Goal: Task Accomplishment & Management: Complete application form

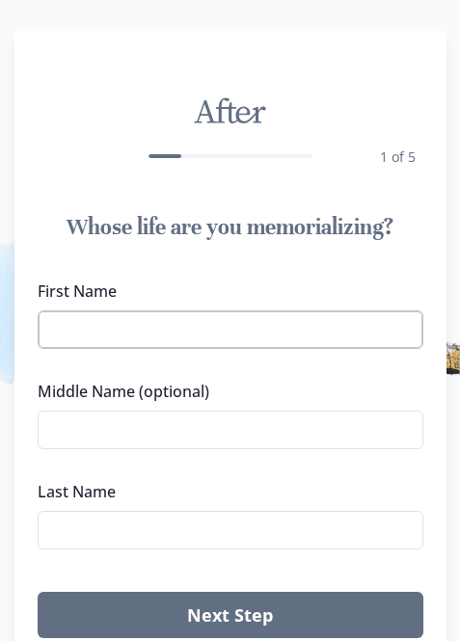
click at [163, 325] on input "First Name" at bounding box center [230, 329] width 385 height 39
click at [160, 331] on input "First Name" at bounding box center [230, 329] width 385 height 39
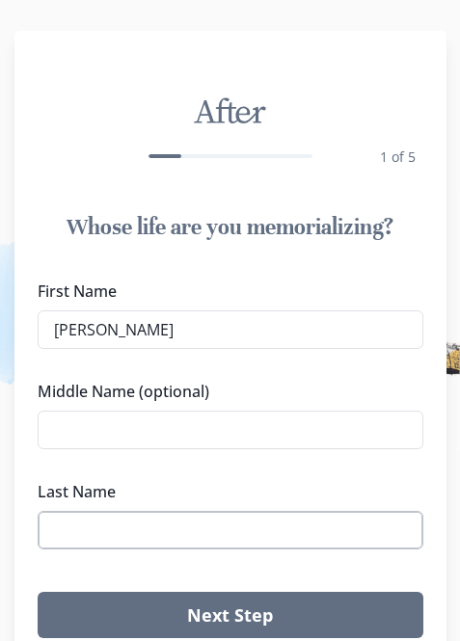
type input "[PERSON_NAME]"
click at [145, 520] on input "Last Name" at bounding box center [230, 530] width 385 height 39
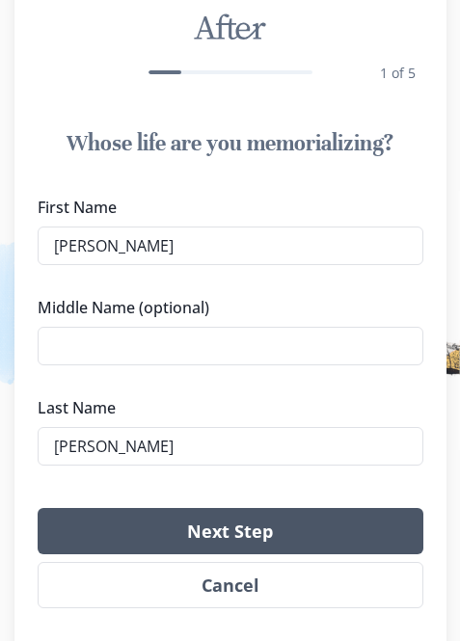
scroll to position [161, 0]
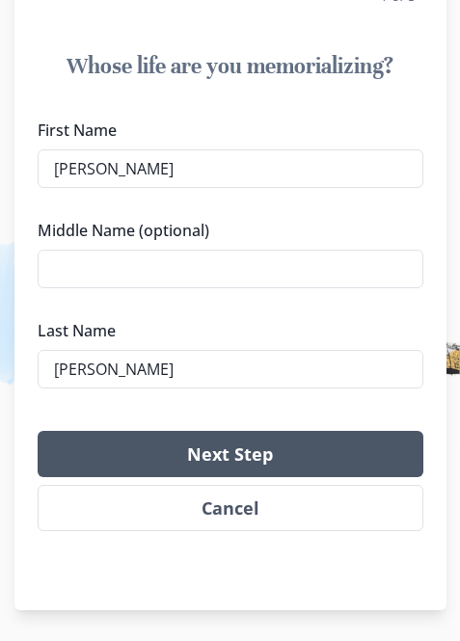
type input "[PERSON_NAME]"
click at [235, 465] on button "Next Step" at bounding box center [230, 454] width 385 height 46
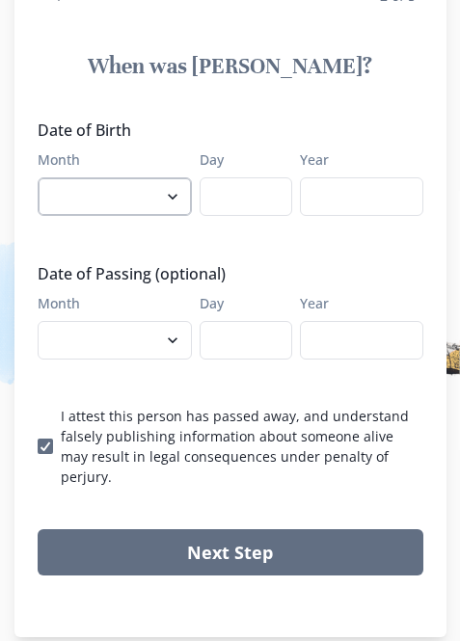
click at [118, 197] on select "January February March April May June July August September October November De…" at bounding box center [115, 196] width 154 height 39
select select "2"
click at [44, 177] on select "January February March April May June July August September October November De…" at bounding box center [115, 196] width 154 height 39
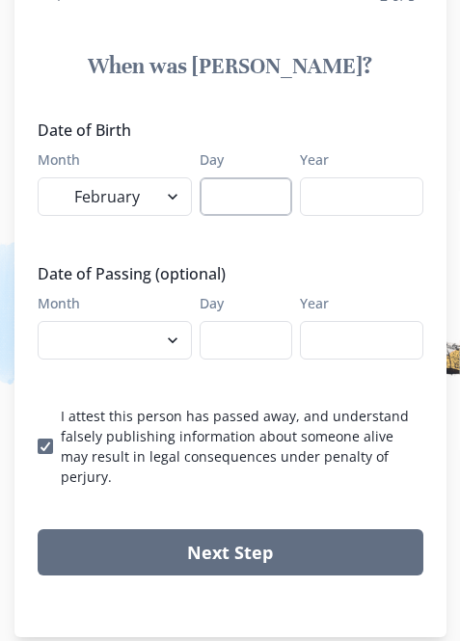
click at [221, 179] on input "Day" at bounding box center [245, 196] width 93 height 39
type input "14"
click at [333, 200] on input "Year" at bounding box center [361, 196] width 123 height 39
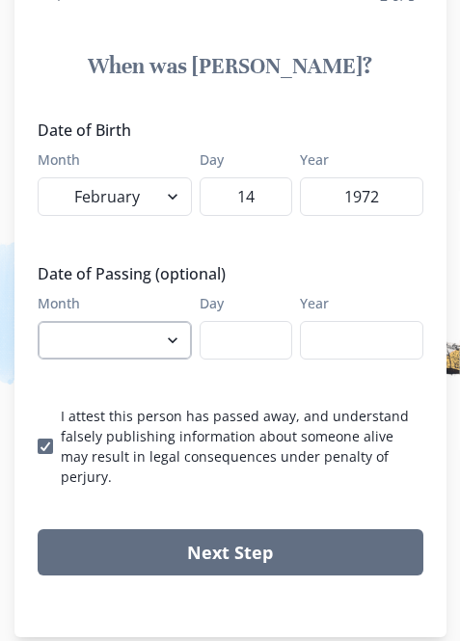
type input "1972"
click at [122, 336] on select "January February March April May June July August September October November De…" at bounding box center [115, 340] width 154 height 39
click at [164, 331] on select "January February March April May June July August September October November De…" at bounding box center [115, 340] width 154 height 39
select select "10"
click at [44, 321] on select "January February March April May June July August September October November De…" at bounding box center [115, 340] width 154 height 39
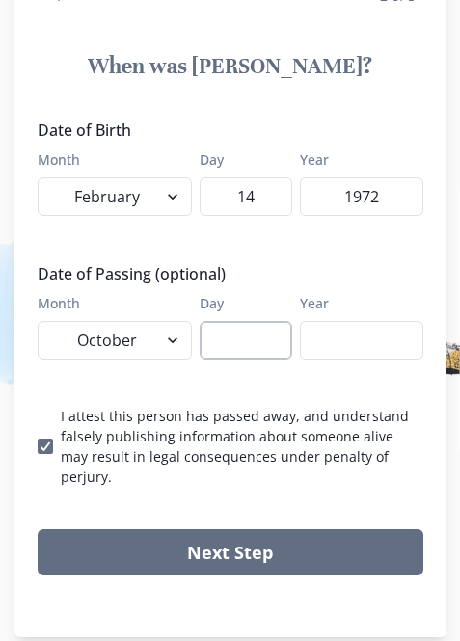
click at [228, 344] on input "Day" at bounding box center [245, 340] width 93 height 39
click at [244, 332] on input "Day" at bounding box center [245, 340] width 93 height 39
click at [237, 336] on input "Day" at bounding box center [245, 340] width 93 height 39
type input "3"
click at [332, 335] on input "Year" at bounding box center [361, 340] width 123 height 39
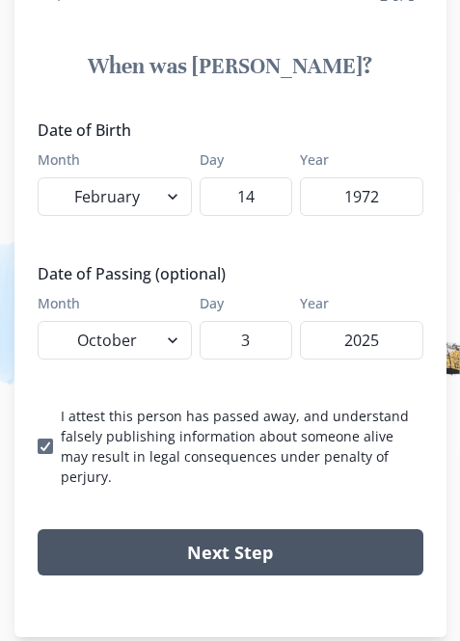
type input "2025"
click at [238, 539] on button "Next Step" at bounding box center [230, 552] width 385 height 46
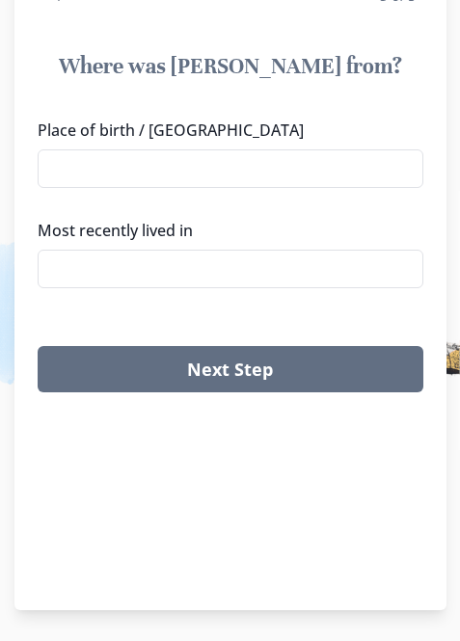
click at [191, 199] on div "Place of birth / Hometown Most recently lived in" at bounding box center [230, 211] width 385 height 185
click at [191, 180] on input "Place of birth / [GEOGRAPHIC_DATA]" at bounding box center [230, 168] width 385 height 39
click at [186, 209] on li "[GEOGRAPHIC_DATA], [GEOGRAPHIC_DATA]" at bounding box center [237, 204] width 384 height 31
type input "[GEOGRAPHIC_DATA], [GEOGRAPHIC_DATA]"
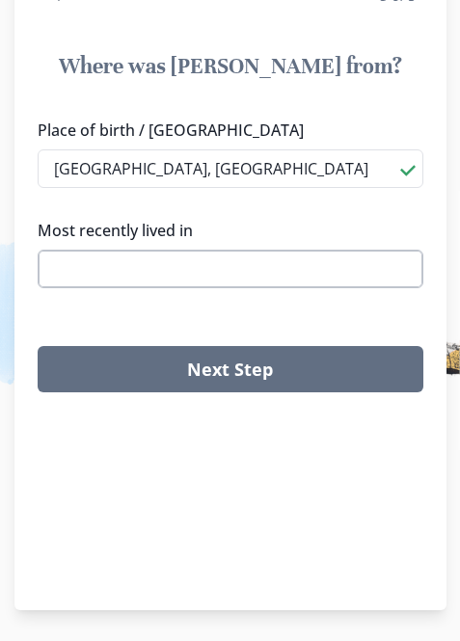
click at [180, 275] on input "Most recently lived in" at bounding box center [230, 269] width 385 height 39
click at [173, 300] on li "[GEOGRAPHIC_DATA], [GEOGRAPHIC_DATA]" at bounding box center [237, 304] width 384 height 31
type input "[GEOGRAPHIC_DATA], [GEOGRAPHIC_DATA]"
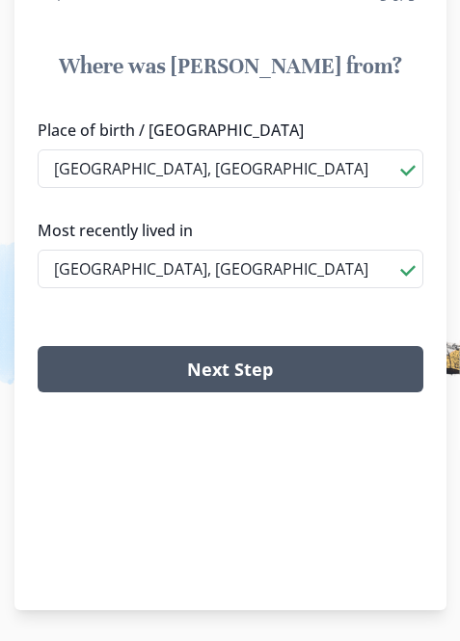
click at [192, 361] on button "Next Step" at bounding box center [230, 369] width 385 height 46
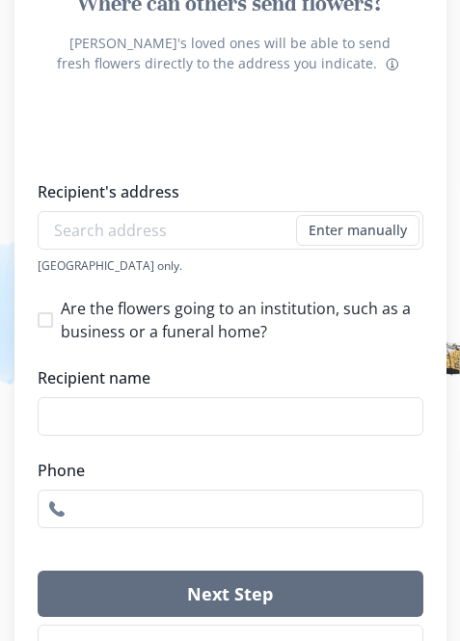
scroll to position [257, 0]
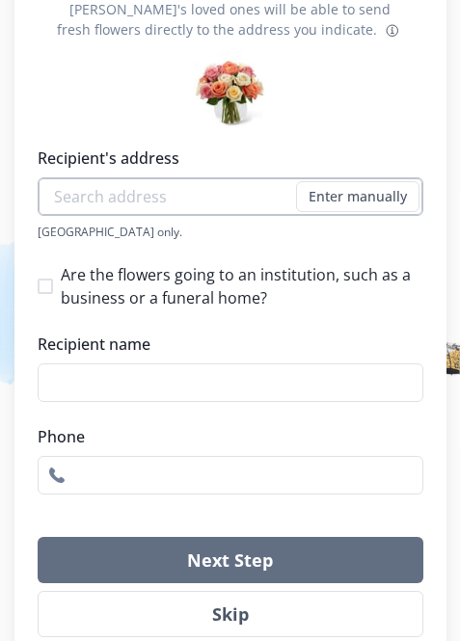
click at [128, 195] on input "Recipient's address" at bounding box center [230, 196] width 385 height 39
click at [289, 203] on input "Recipient's address" at bounding box center [230, 196] width 385 height 39
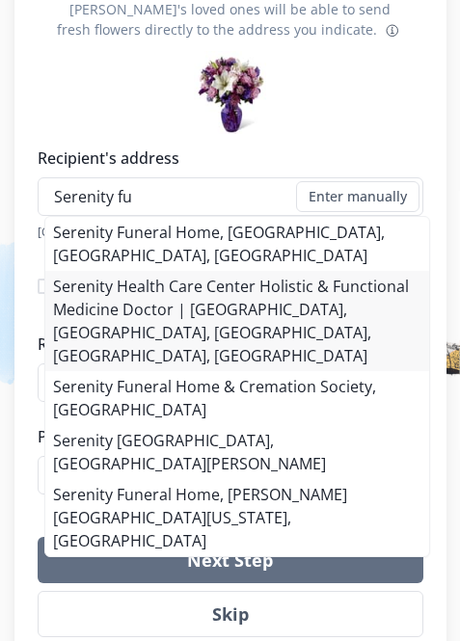
scroll to position [346, 0]
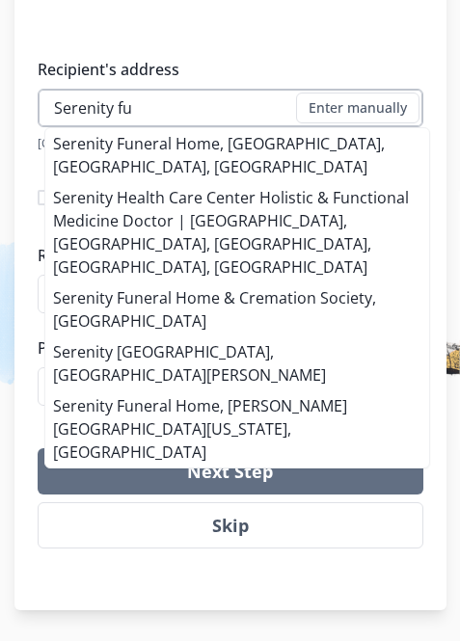
click at [220, 104] on input "Serenity fu" at bounding box center [230, 108] width 385 height 39
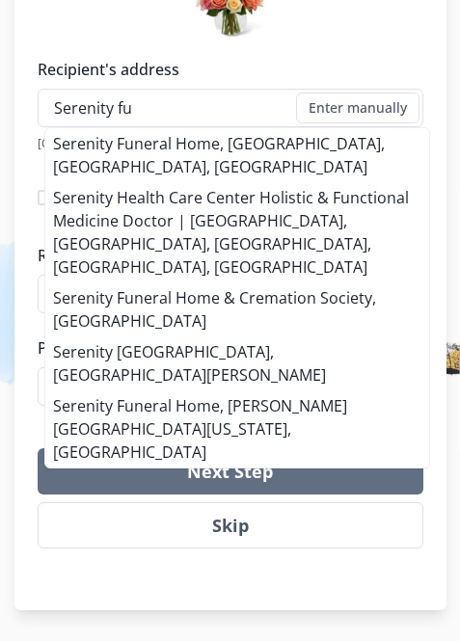
drag, startPoint x: 174, startPoint y: 121, endPoint x: -9, endPoint y: 135, distance: 183.6
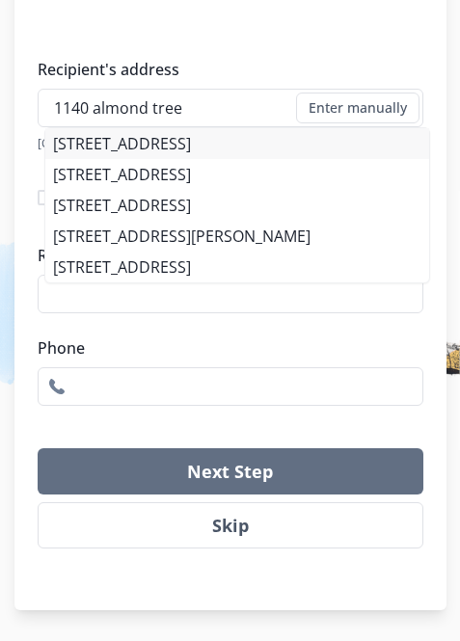
click at [243, 150] on li "[STREET_ADDRESS]" at bounding box center [237, 143] width 384 height 31
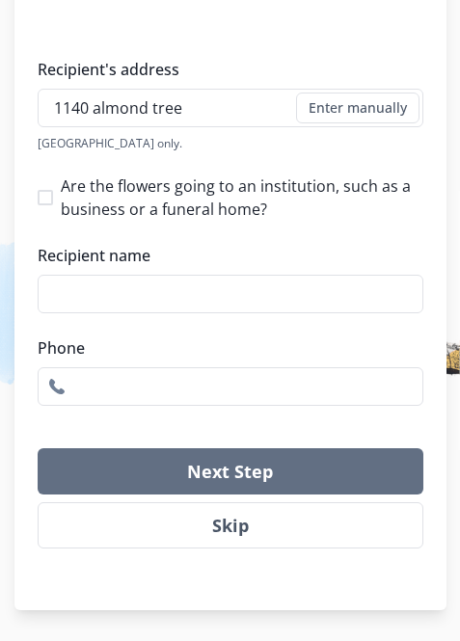
type input "[STREET_ADDRESS]"
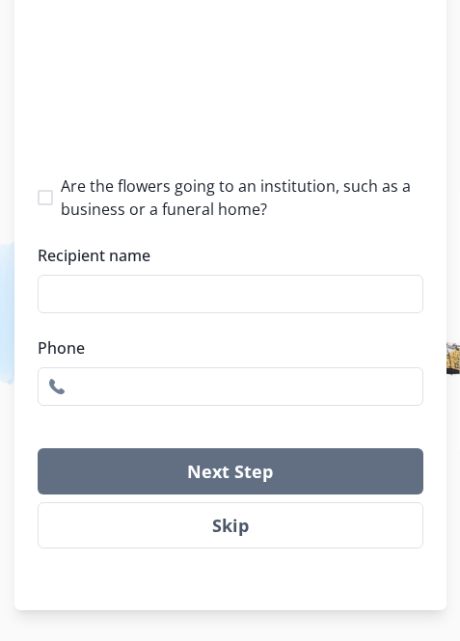
type input "1"
select select "NV"
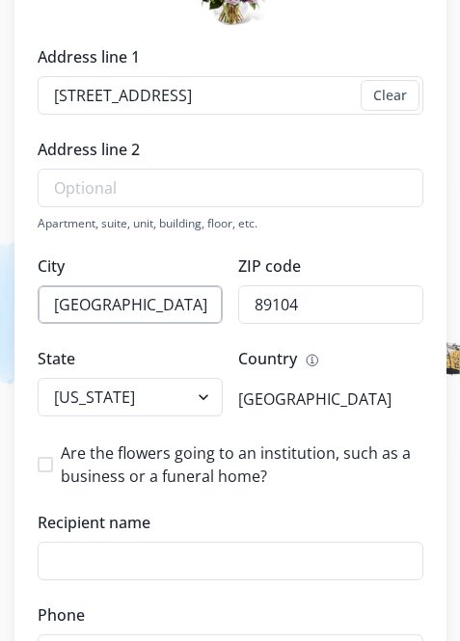
scroll to position [539, 0]
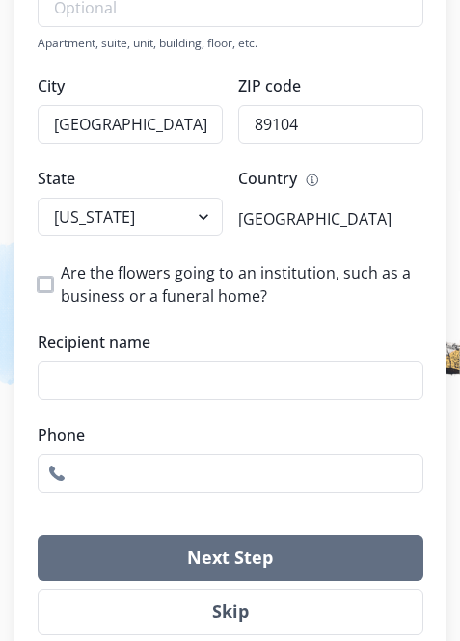
click at [46, 281] on span at bounding box center [45, 284] width 15 height 15
click at [38, 284] on input "Are the flowers going to an institution, such as a business or a funeral home?" at bounding box center [37, 284] width 1 height 1
checkbox input "true"
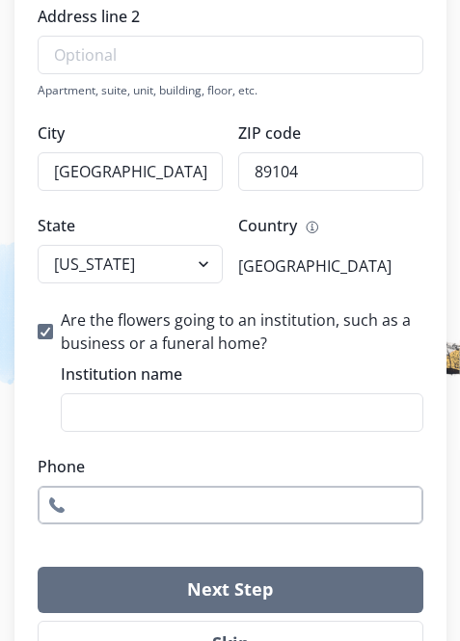
scroll to position [610, 0]
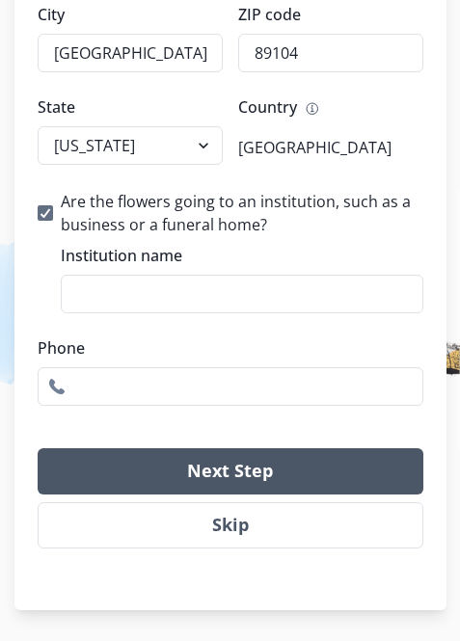
click at [218, 479] on button "Next Step" at bounding box center [230, 471] width 385 height 46
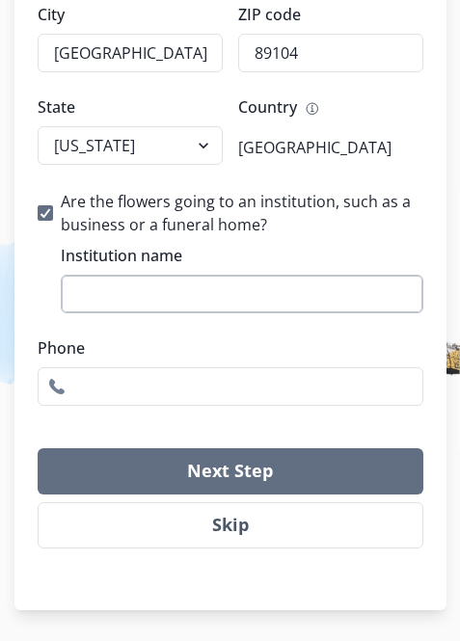
click at [119, 280] on input "Institution name" at bounding box center [242, 294] width 362 height 39
click at [38, 448] on button "Next Step" at bounding box center [230, 471] width 385 height 46
click at [181, 301] on input "Serenity" at bounding box center [242, 294] width 362 height 39
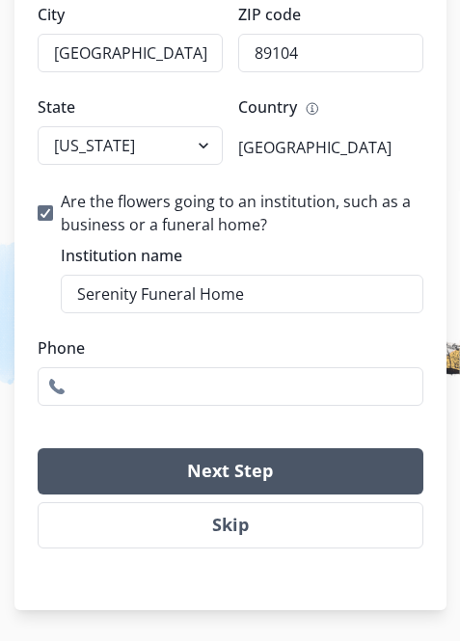
type input "Serenity Funeral Home"
click at [224, 461] on button "Next Step" at bounding box center [230, 471] width 385 height 46
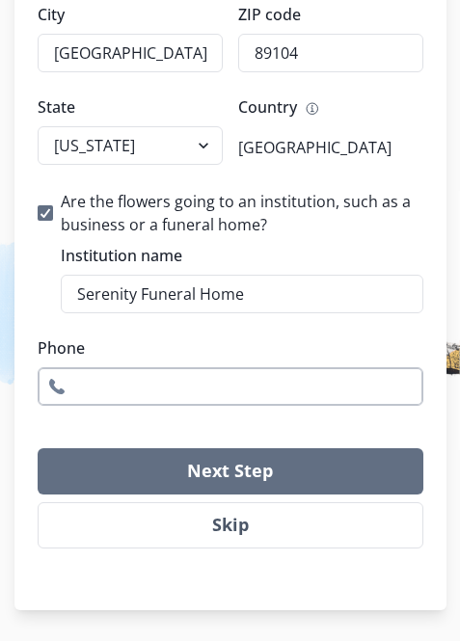
click at [199, 394] on input "Phone" at bounding box center [230, 386] width 385 height 39
type input "9515464393"
type input "Remembrance Dr."
drag, startPoint x: 188, startPoint y: 388, endPoint x: 55, endPoint y: 387, distance: 133.0
click at [55, 387] on input "9515464393" at bounding box center [230, 386] width 385 height 39
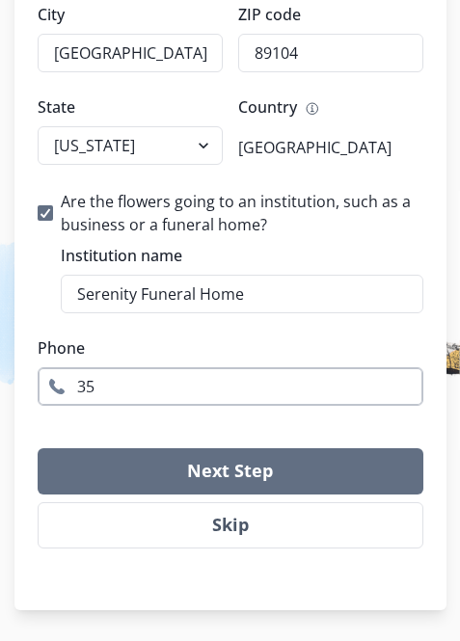
type input "3"
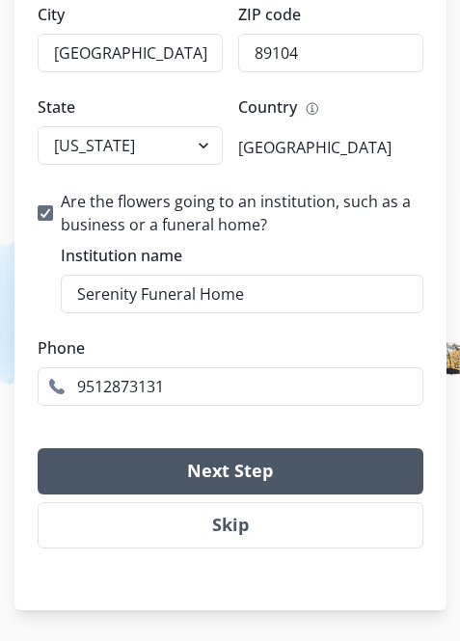
type input "9512873131"
click at [184, 463] on button "Next Step" at bounding box center [230, 471] width 385 height 46
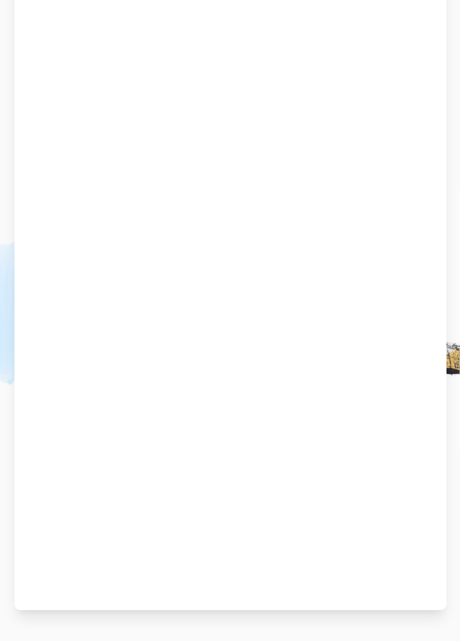
scroll to position [161, 0]
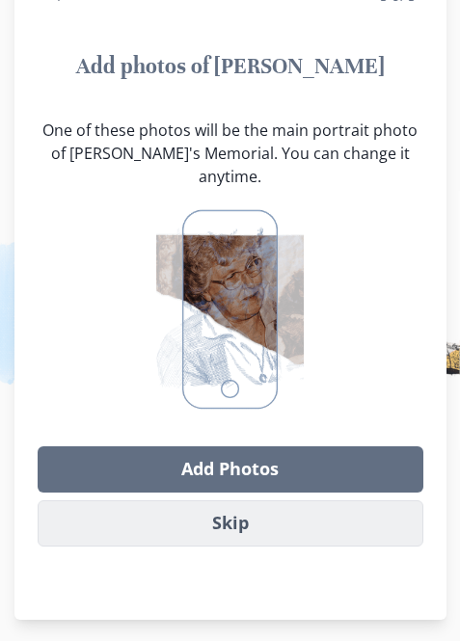
click at [235, 500] on button "Skip" at bounding box center [230, 523] width 385 height 46
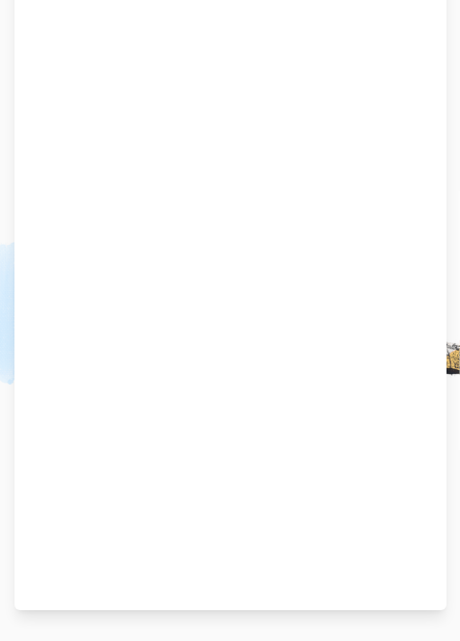
scroll to position [40, 0]
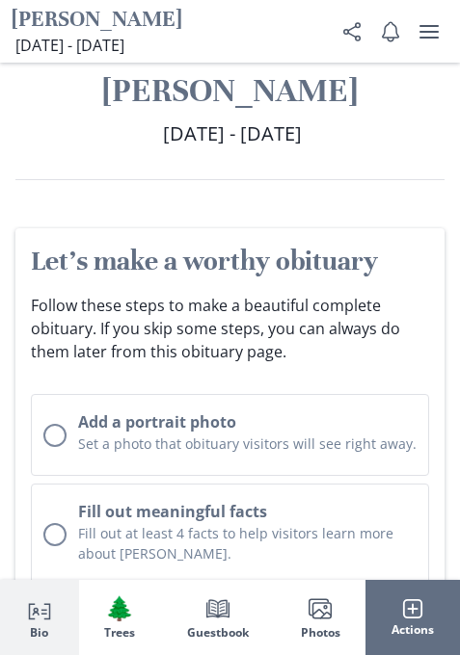
scroll to position [482, 0]
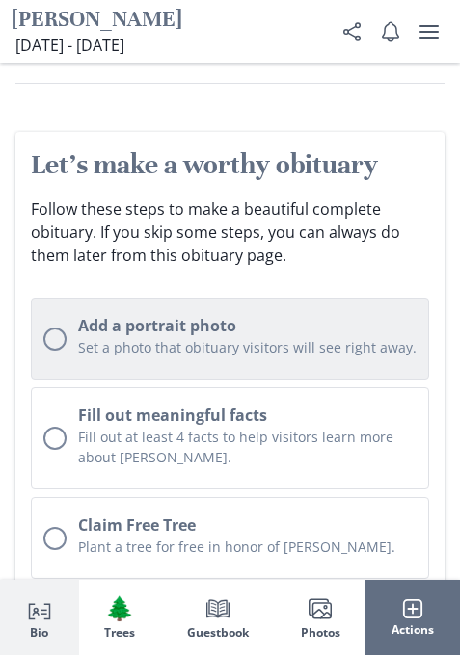
click at [154, 361] on div "Set a photo that obituary visitors will see right away." at bounding box center [247, 350] width 338 height 26
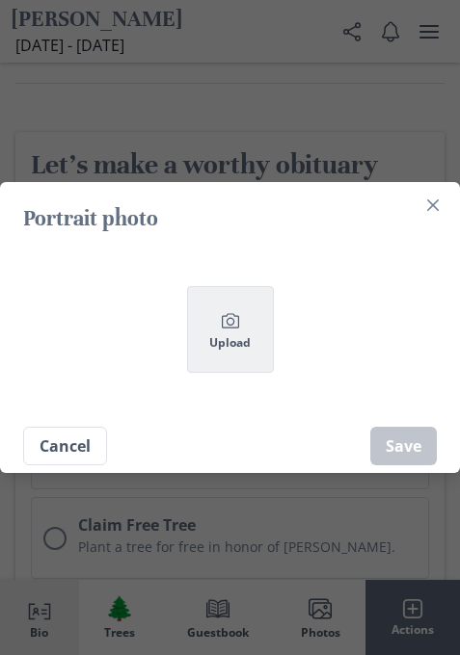
click at [235, 333] on button "Camera Upload" at bounding box center [230, 329] width 87 height 87
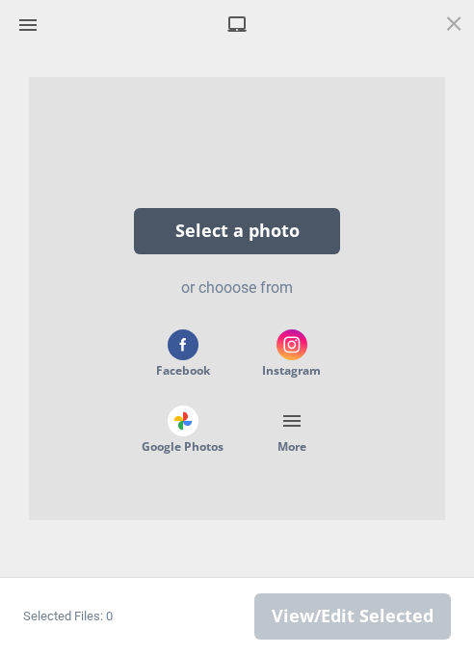
click at [210, 235] on div "Select a photo" at bounding box center [237, 231] width 206 height 46
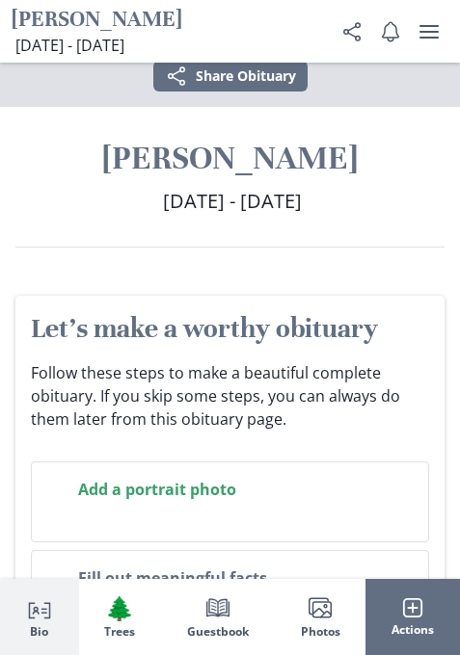
scroll to position [646, 0]
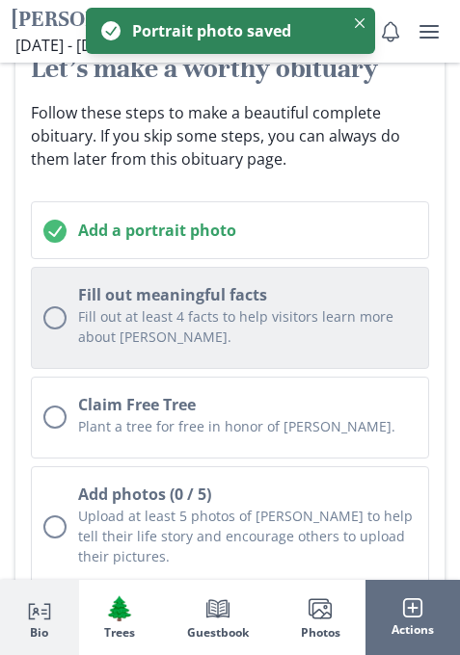
click at [107, 304] on h2 "Fill out meaningful facts" at bounding box center [247, 294] width 338 height 23
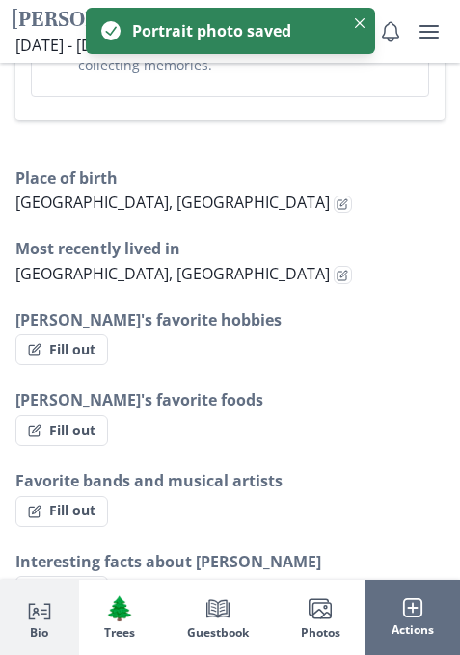
scroll to position [1783, 0]
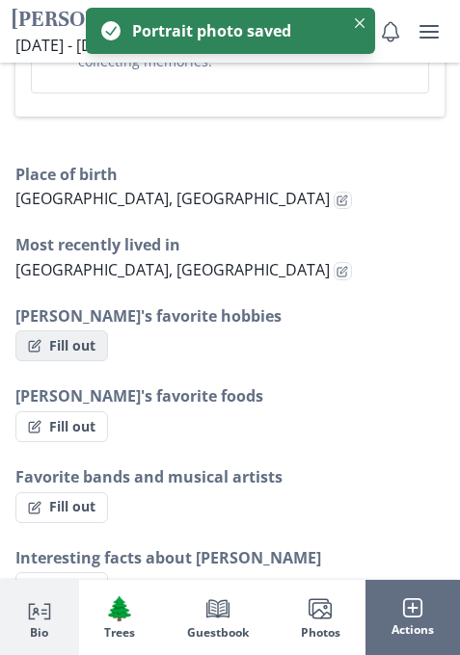
click at [79, 331] on button "Fill out" at bounding box center [61, 346] width 93 height 31
select select "[PERSON_NAME]'s favorite hobbies"
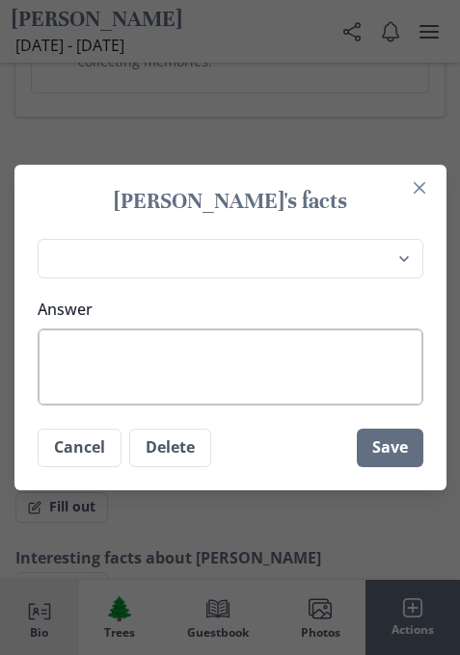
click at [165, 347] on textarea "Answer" at bounding box center [230, 367] width 385 height 77
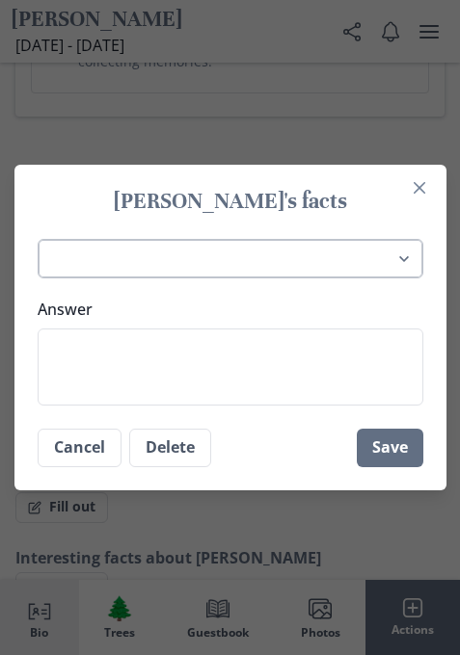
type textarea "r"
type textarea "x"
type textarea "re"
type textarea "x"
type textarea "rea"
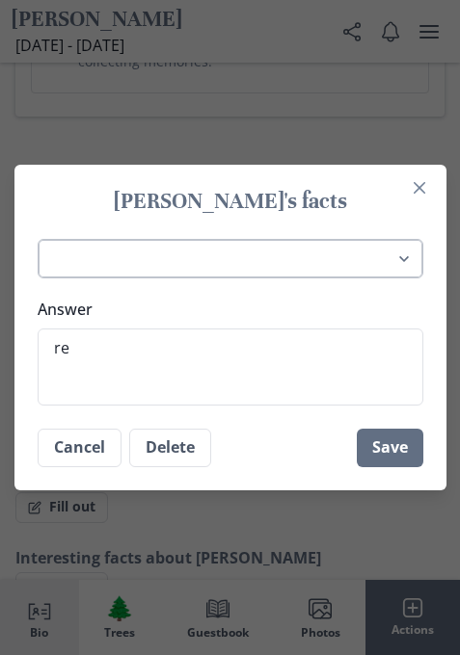
type textarea "x"
type textarea "read"
type textarea "x"
type textarea "readi"
type textarea "x"
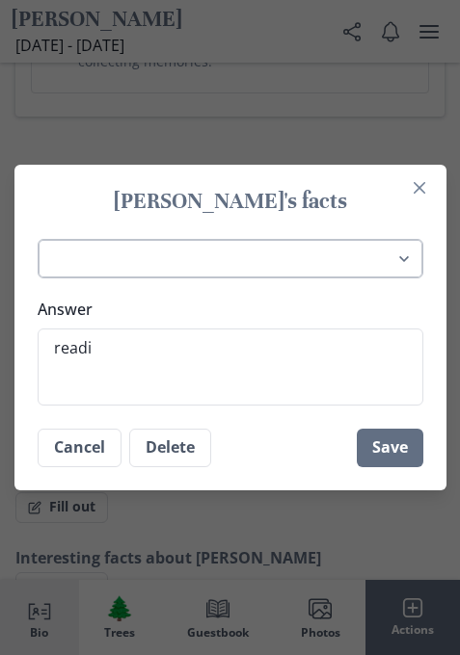
type textarea "readin"
type textarea "x"
type textarea "reading"
type textarea "x"
type textarea "reading"
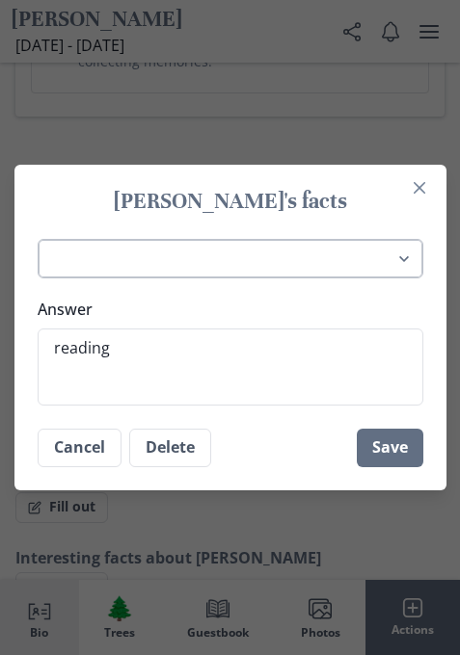
type textarea "x"
type textarea "reading a"
type textarea "x"
type textarea "reading an"
type textarea "x"
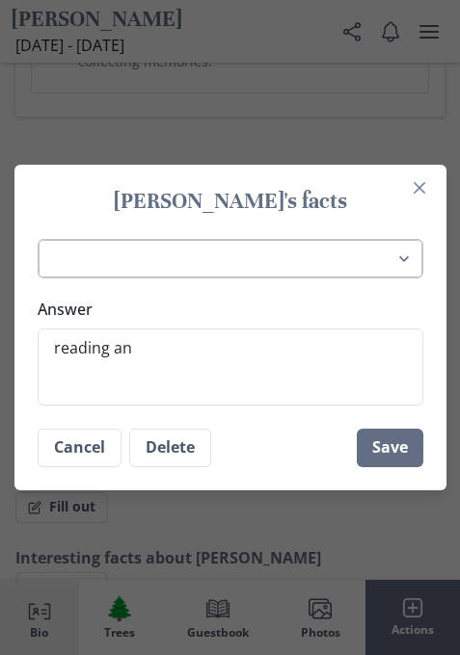
type textarea "reading and"
type textarea "x"
type textarea "reading and"
type textarea "x"
type textarea "reading and r"
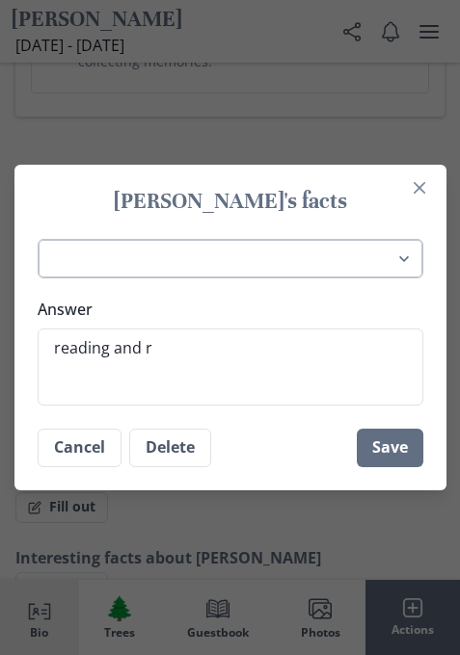
type textarea "x"
type textarea "reading and ru"
type textarea "x"
type textarea "reading and run"
type textarea "x"
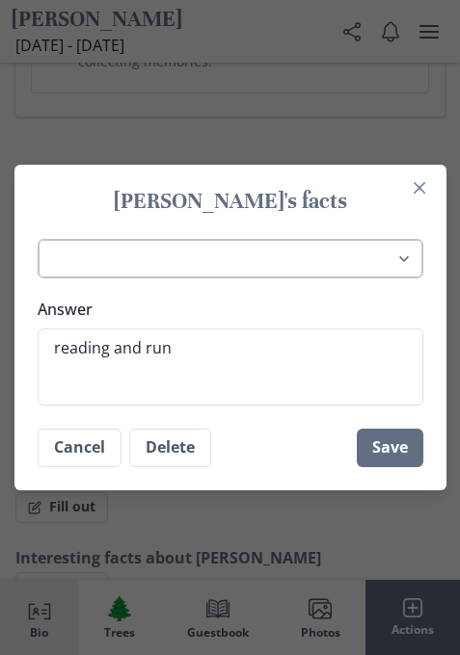
type textarea "reading and runn"
type textarea "x"
type textarea "reading and runni"
type textarea "x"
type textarea "reading and runnin"
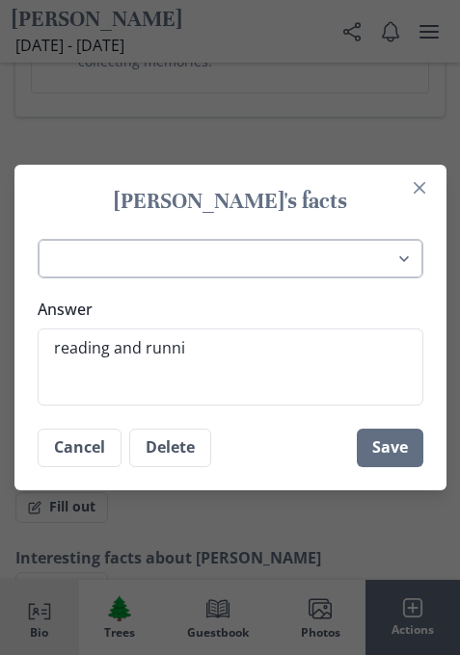
type textarea "x"
type textarea "reading and running"
type textarea "x"
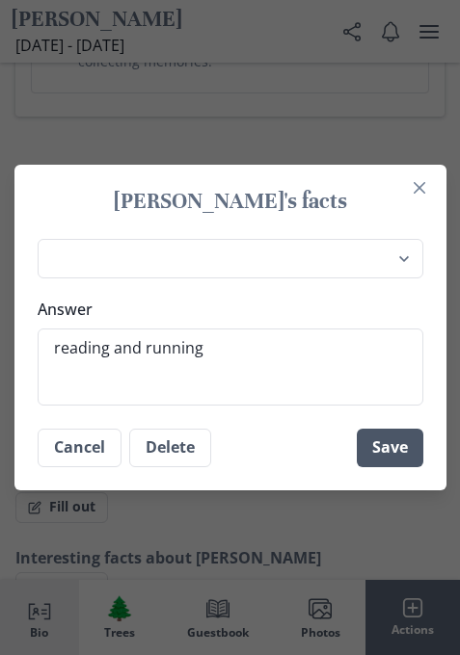
type textarea "reading and running"
click at [382, 448] on button "Save" at bounding box center [390, 448] width 66 height 39
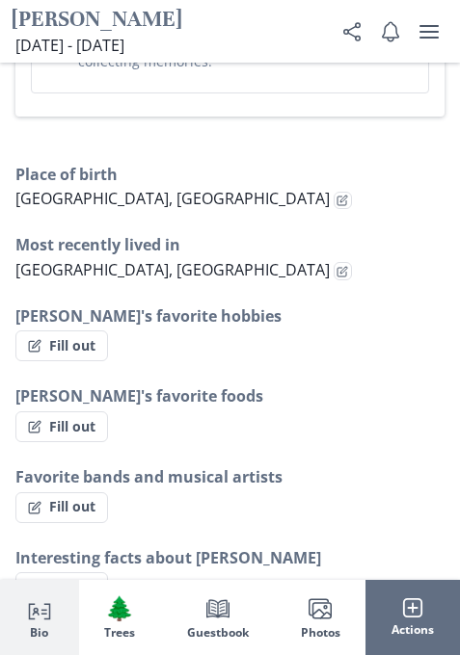
type textarea "x"
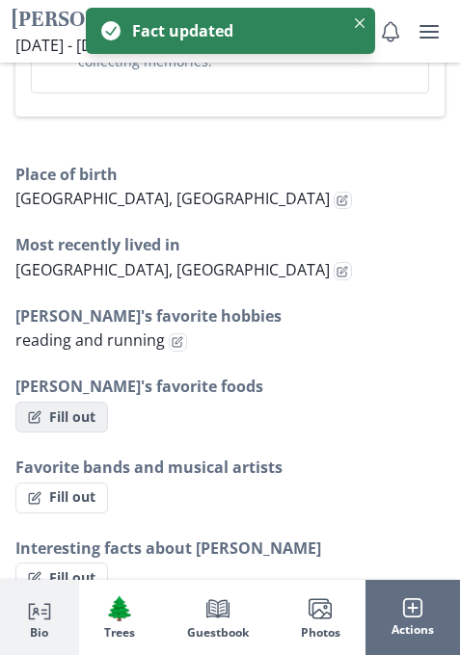
click at [66, 402] on button "Fill out" at bounding box center [61, 417] width 93 height 31
select select "[PERSON_NAME]'s favorite foods"
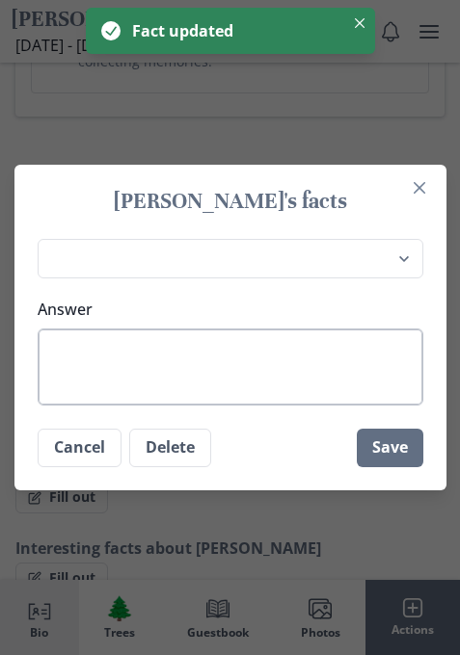
click at [245, 377] on textarea "Answer" at bounding box center [230, 367] width 385 height 77
type textarea "x"
type textarea "l"
type textarea "x"
type textarea "lo"
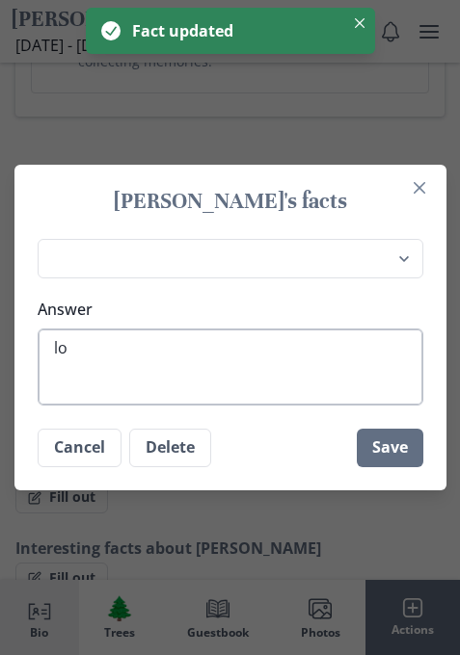
type textarea "x"
type textarea "l"
type textarea "x"
type textarea "a"
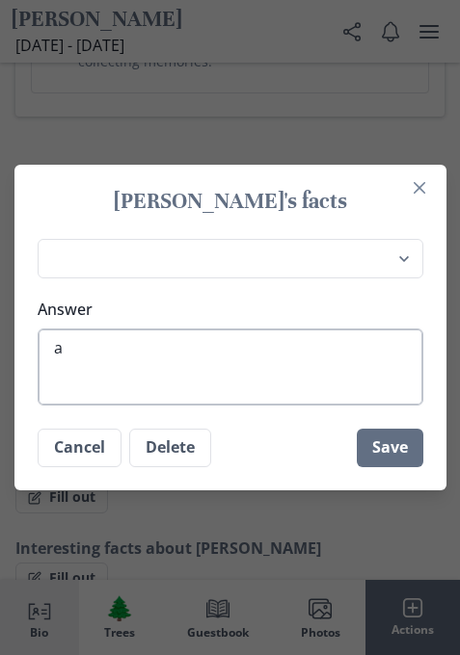
type textarea "x"
type textarea "al"
type textarea "x"
type textarea "all"
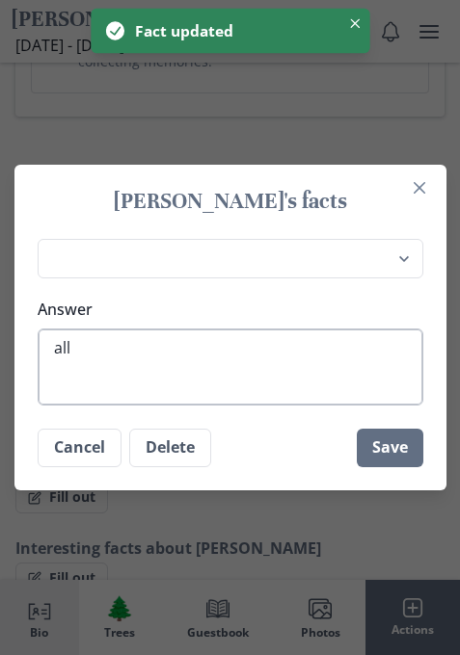
type textarea "x"
type textarea "all"
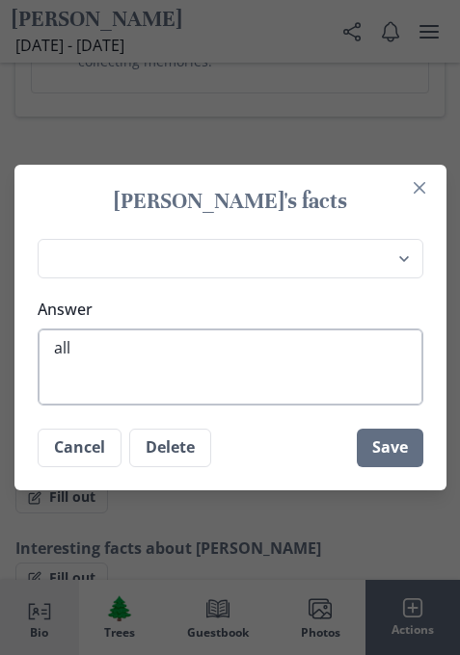
type textarea "x"
type textarea "all f"
type textarea "x"
type textarea "all fo"
type textarea "x"
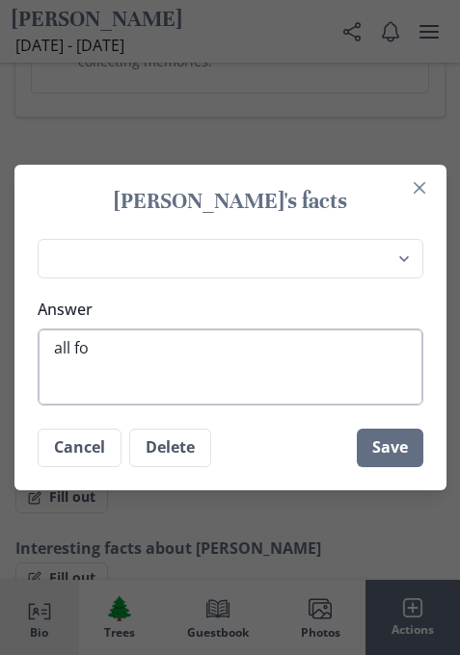
type textarea "all foo"
type textarea "x"
type textarea "all food"
type textarea "x"
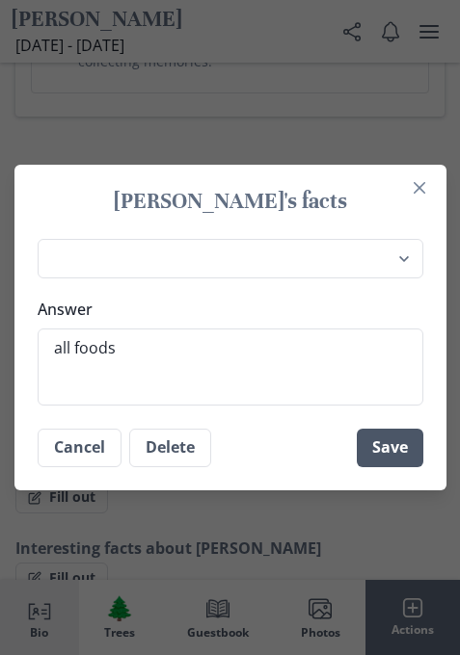
type textarea "all foods"
click at [404, 442] on button "Save" at bounding box center [390, 448] width 66 height 39
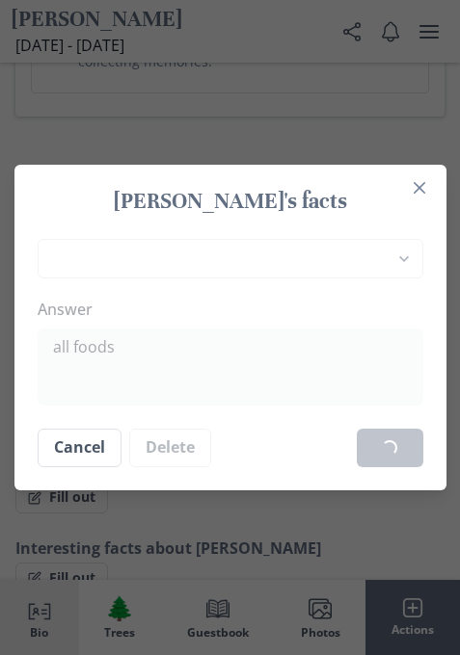
type textarea "x"
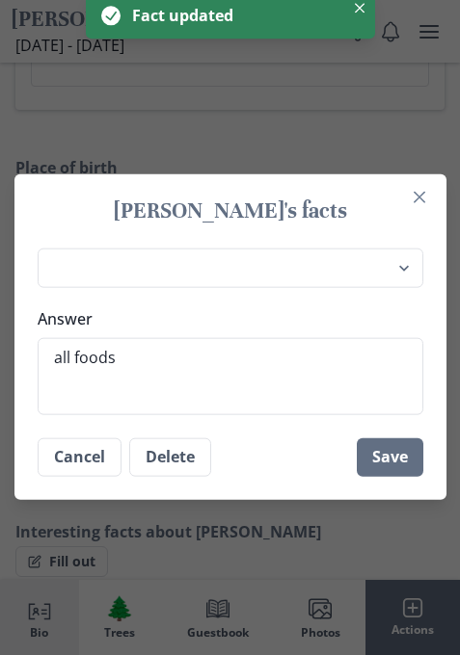
scroll to position [1748, 0]
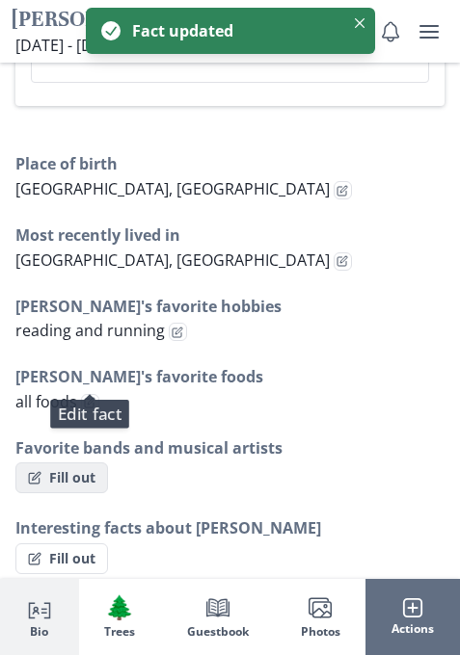
click at [87, 463] on button "Fill out" at bounding box center [61, 478] width 93 height 31
select select "Favorite bands and musical artists"
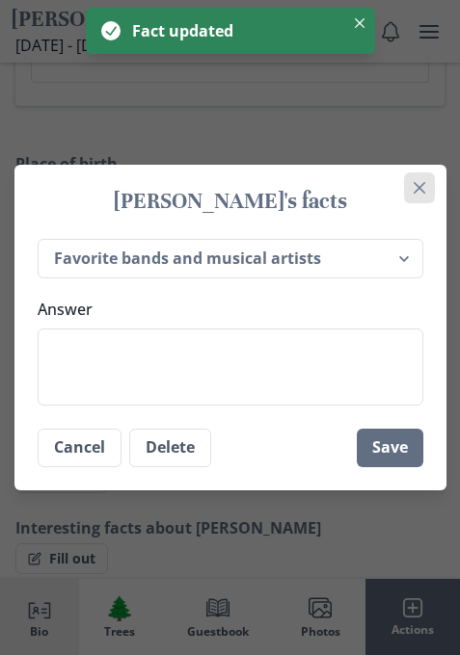
click at [421, 184] on icon "Close" at bounding box center [418, 188] width 12 height 12
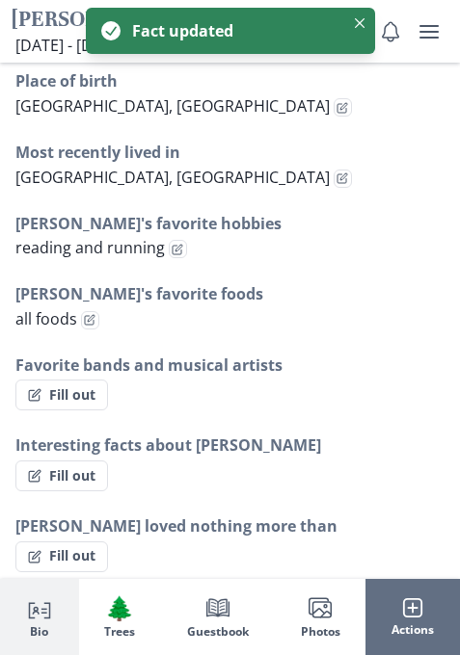
scroll to position [1941, 0]
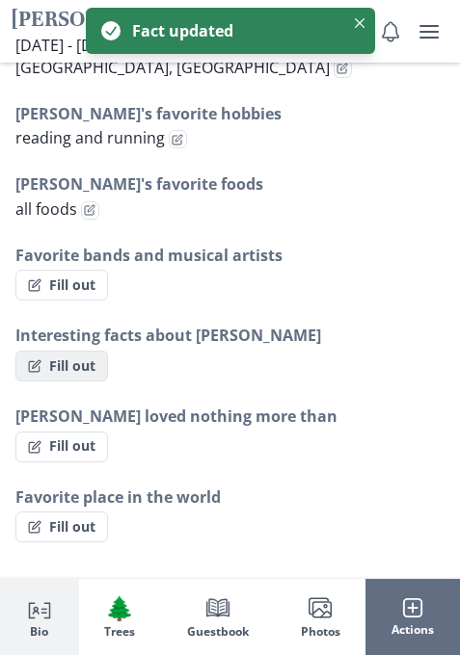
click at [65, 351] on button "Fill out" at bounding box center [61, 366] width 93 height 31
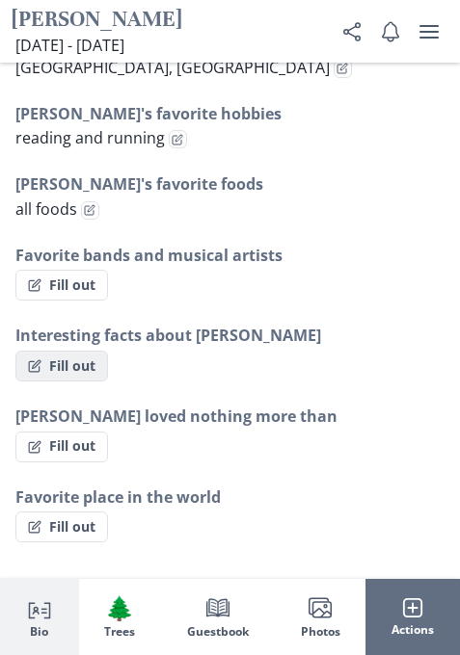
select select "Interesting facts about [PERSON_NAME]"
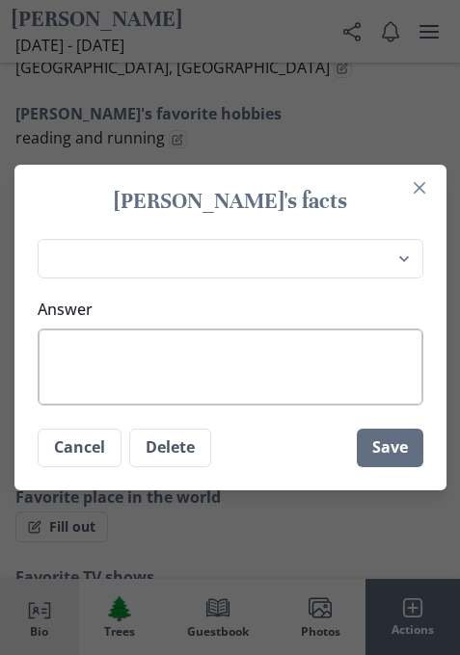
click at [156, 373] on textarea "Answer" at bounding box center [230, 367] width 385 height 77
type textarea "x"
type textarea "d"
type textarea "x"
type textarea "de"
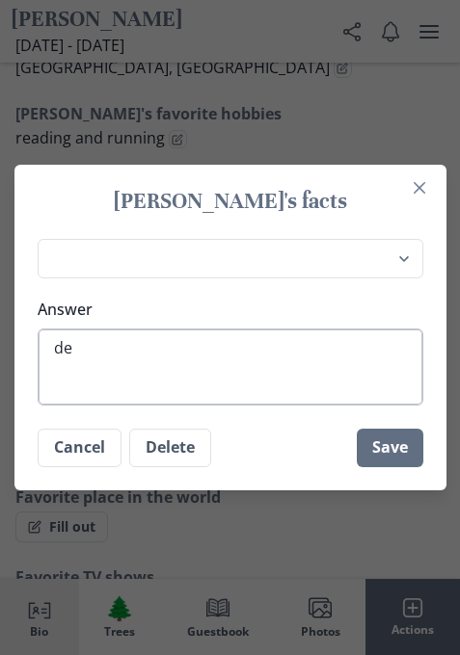
type textarea "x"
type textarea "dev"
type textarea "x"
type textarea "devo"
type textarea "x"
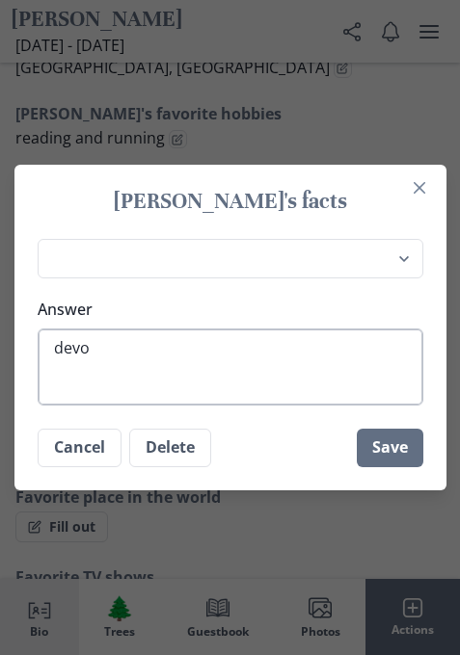
type textarea "devot"
type textarea "x"
type textarea "devote"
type textarea "x"
type textarea "devoted"
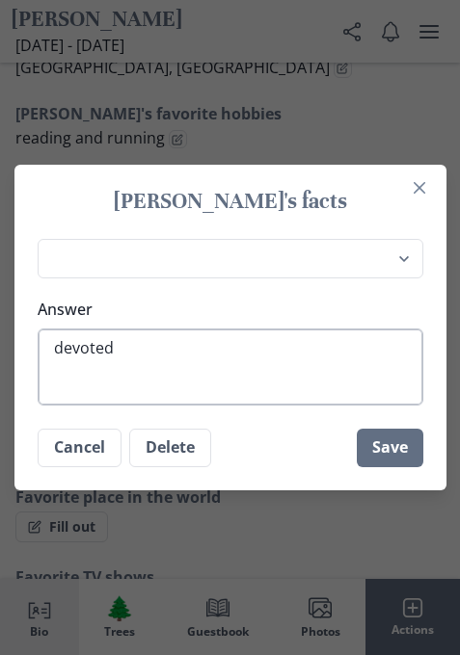
type textarea "x"
type textarea "devoted"
type textarea "x"
type textarea "devoted f"
type textarea "x"
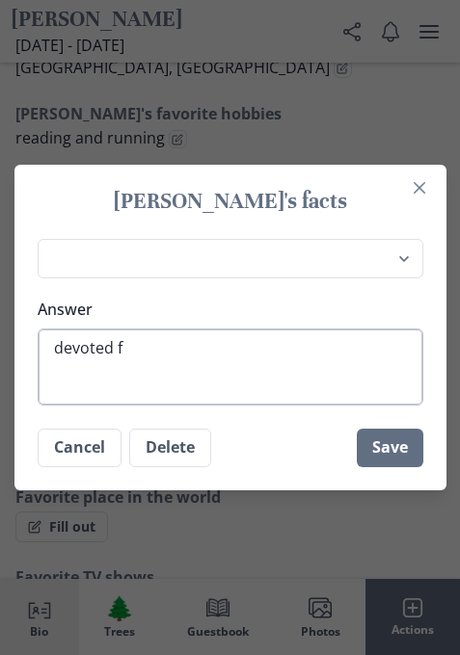
type textarea "devoted fa"
type textarea "x"
type textarea "devoted fat"
type textarea "x"
type textarea "devoted fath"
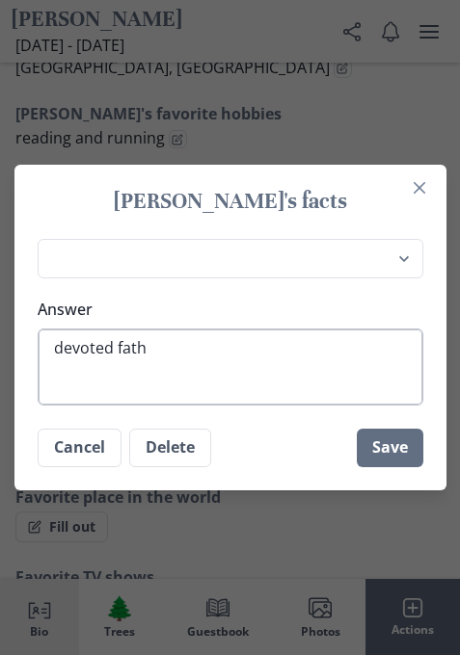
type textarea "x"
type textarea "devoted fathe"
type textarea "x"
type textarea "devoted father"
type textarea "x"
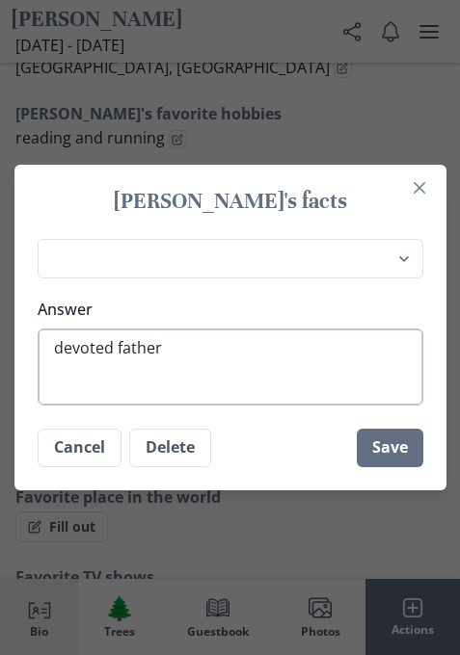
type textarea "devoted father"
type textarea "x"
type textarea "devoted father a"
type textarea "x"
type textarea "devoted father an"
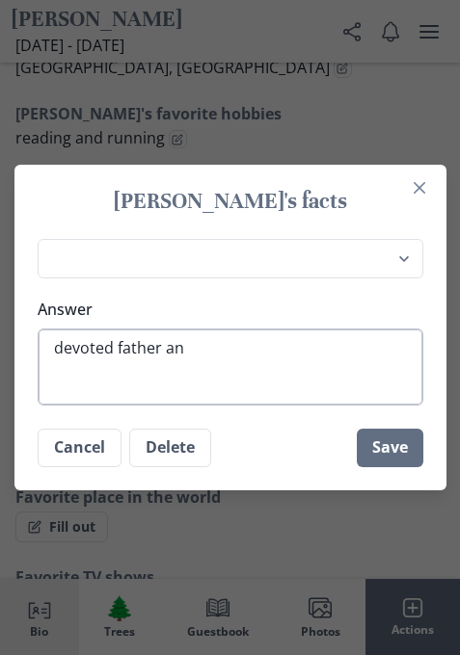
type textarea "x"
type textarea "devoted father and"
type textarea "x"
type textarea "devoted father and"
type textarea "x"
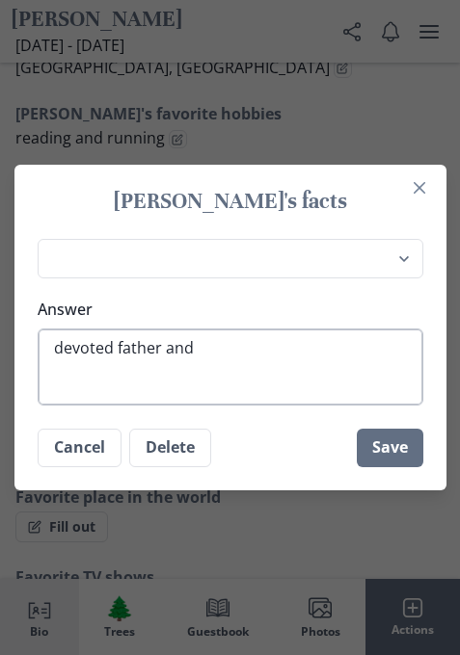
type textarea "devoted father and g"
type textarea "x"
type textarea "devoted father and gr"
type textarea "x"
type textarea "devoted father and gra"
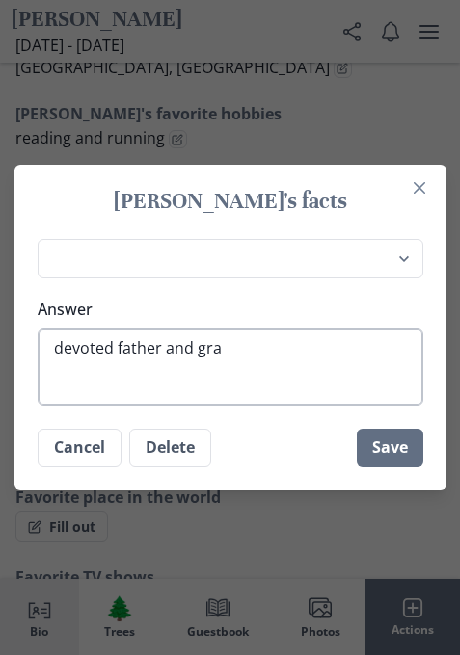
type textarea "x"
type textarea "devoted father and gran"
type textarea "x"
type textarea "devoted father and grand"
type textarea "x"
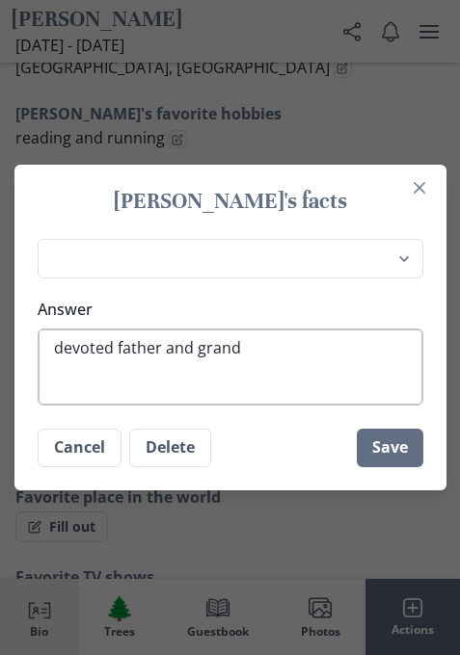
type textarea "devoted father and grandp"
type textarea "x"
type textarea "devoted father and grand"
type textarea "x"
type textarea "devoted father and grandf"
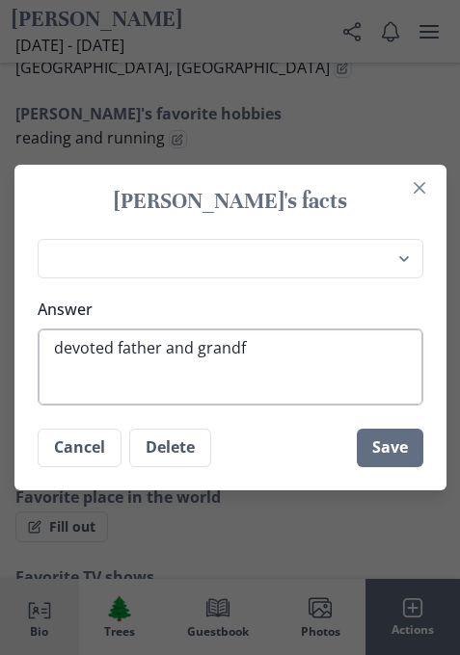
type textarea "x"
type textarea "devoted father and grandfa"
type textarea "x"
type textarea "devoted father and grandfat"
type textarea "x"
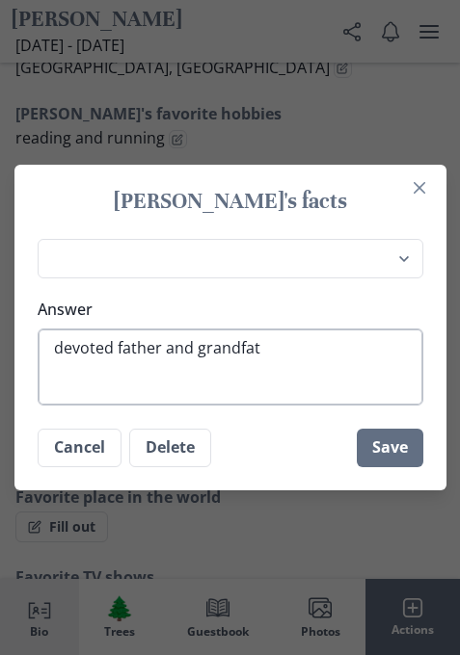
type textarea "devoted father and grandfath"
type textarea "x"
type textarea "devoted father and grandfathe"
type textarea "x"
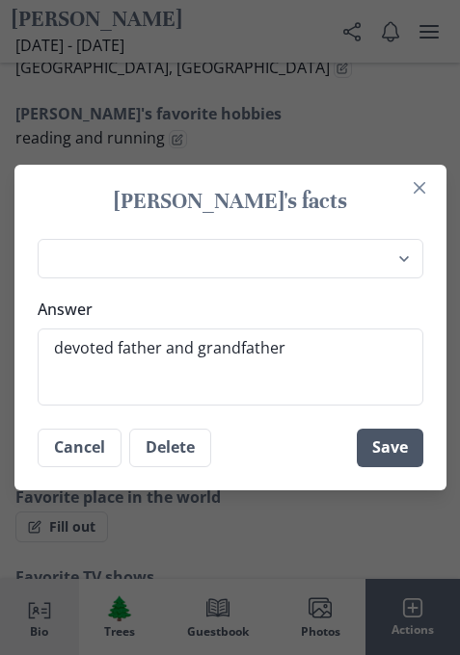
type textarea "devoted father and grandfather"
click at [408, 434] on button "Save" at bounding box center [390, 448] width 66 height 39
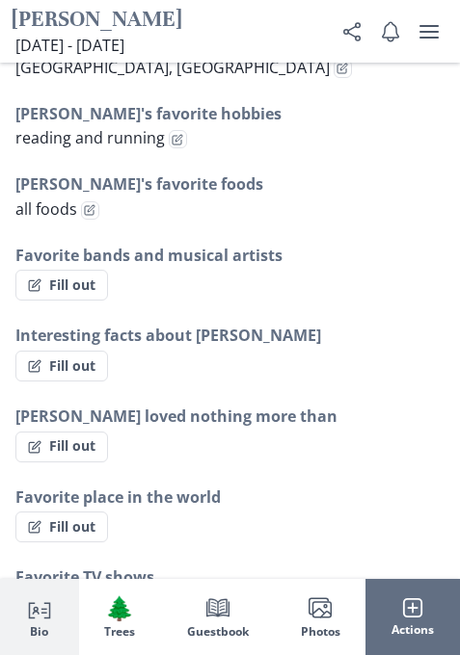
type textarea "x"
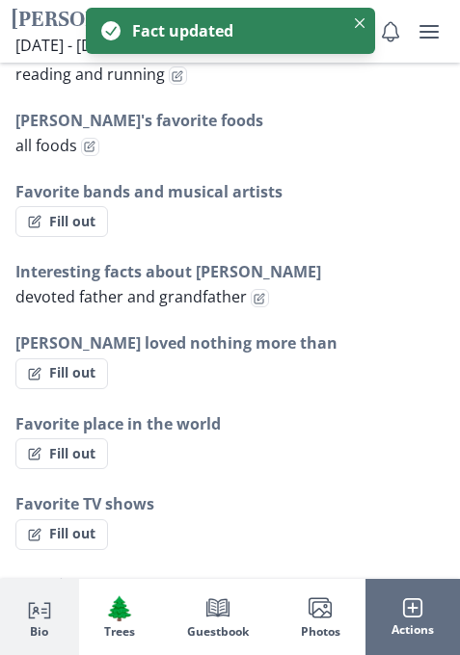
scroll to position [2037, 0]
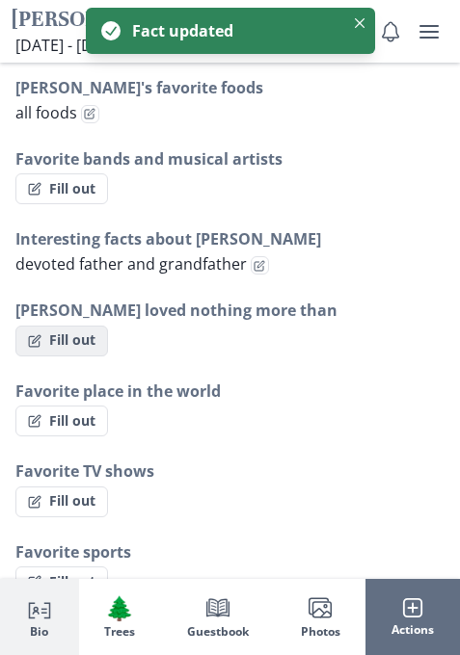
click at [80, 328] on button "Fill out" at bounding box center [61, 341] width 93 height 31
select select "[PERSON_NAME] loved nothing more than"
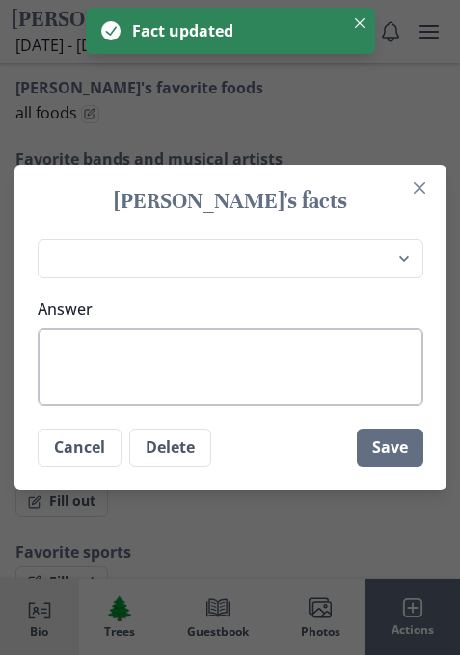
click at [158, 357] on textarea "Answer" at bounding box center [230, 367] width 385 height 77
type textarea "x"
type textarea "h"
type textarea "x"
type textarea "hi"
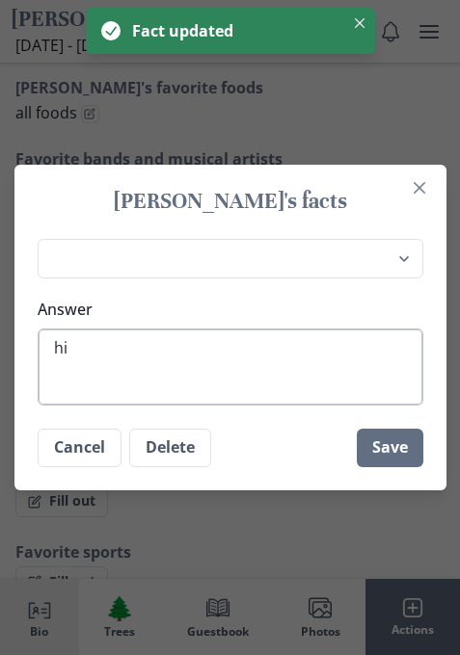
type textarea "x"
type textarea "his"
type textarea "x"
type textarea "his"
type textarea "x"
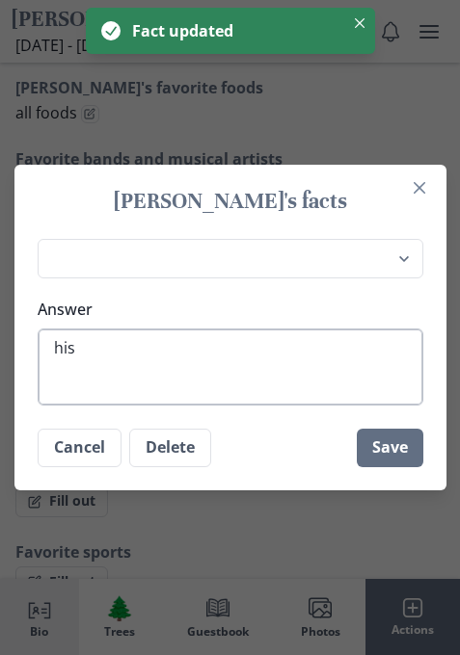
type textarea "his w"
type textarea "x"
type textarea "his wi"
type textarea "x"
type textarea "his wif"
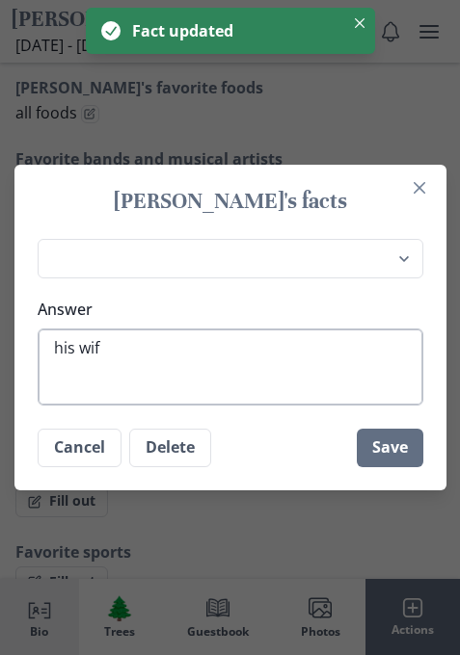
type textarea "x"
type textarea "his wife"
type textarea "x"
type textarea "his wife"
type textarea "x"
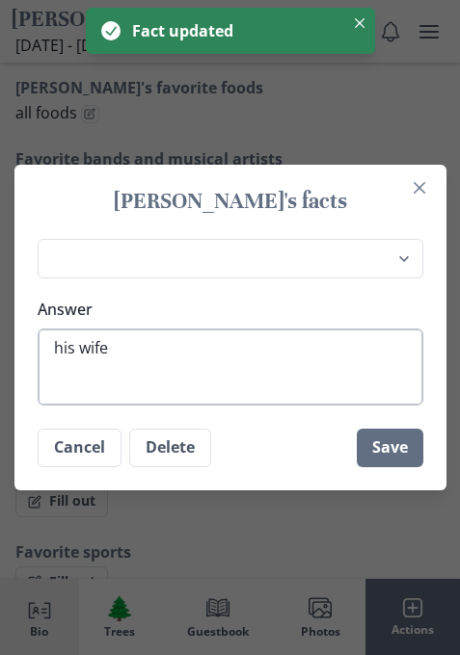
type textarea "his wife a"
type textarea "x"
type textarea "his wife an"
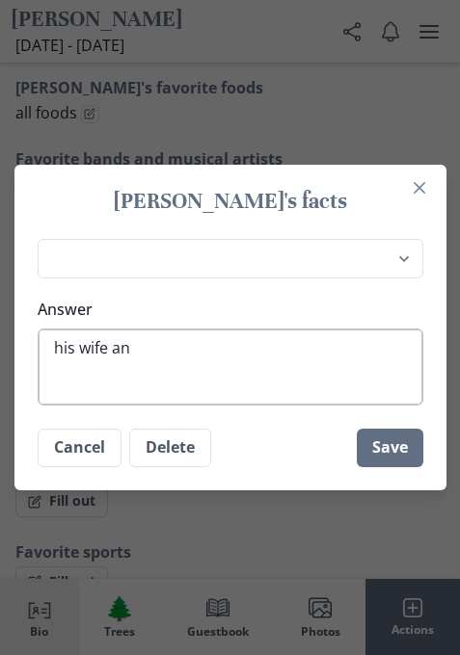
type textarea "x"
type textarea "his wife and"
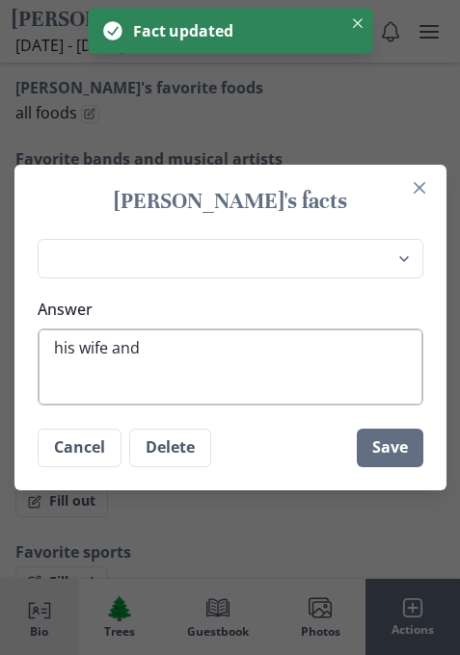
type textarea "x"
type textarea "his wife and"
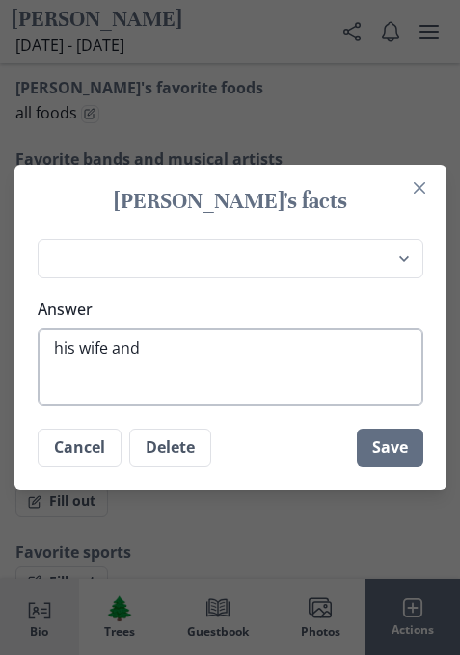
type textarea "x"
type textarea "his wife and s"
type textarea "x"
type textarea "his wife and [PERSON_NAME]"
type textarea "x"
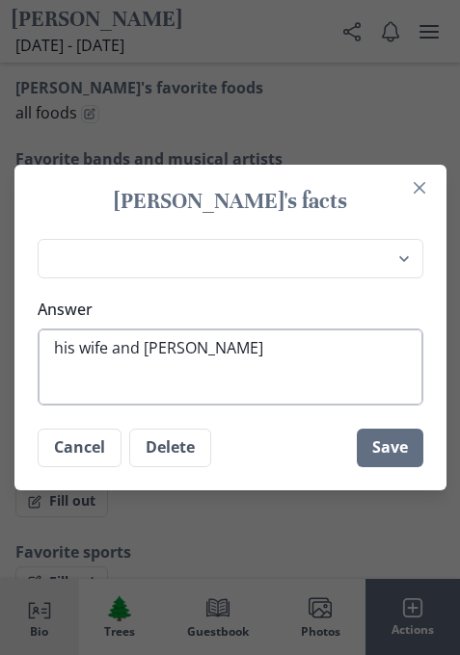
type textarea "his wife and ste"
type textarea "x"
type textarea "his wife and step"
type textarea "x"
type textarea "his wife and step"
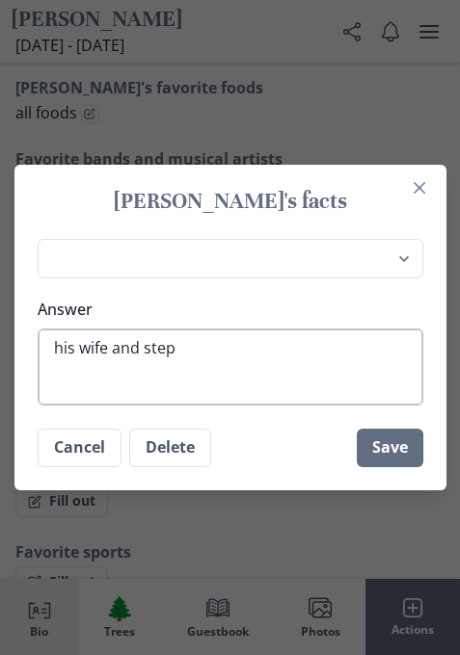
type textarea "x"
type textarea "his wife and step c"
type textarea "x"
type textarea "his wife and step ch"
type textarea "x"
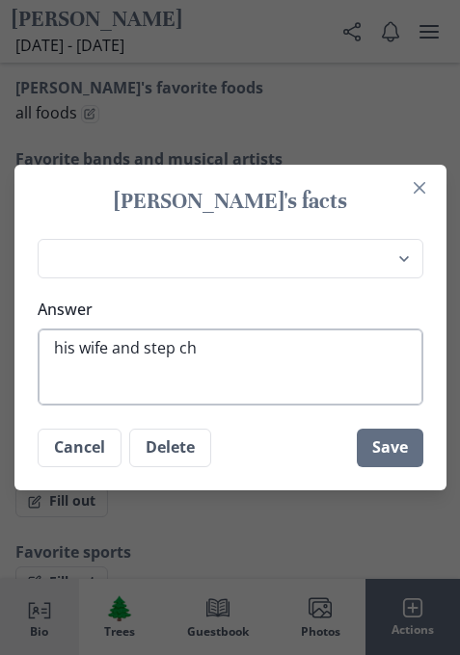
type textarea "his wife and [PERSON_NAME]"
type textarea "x"
type textarea "his wife and step chid"
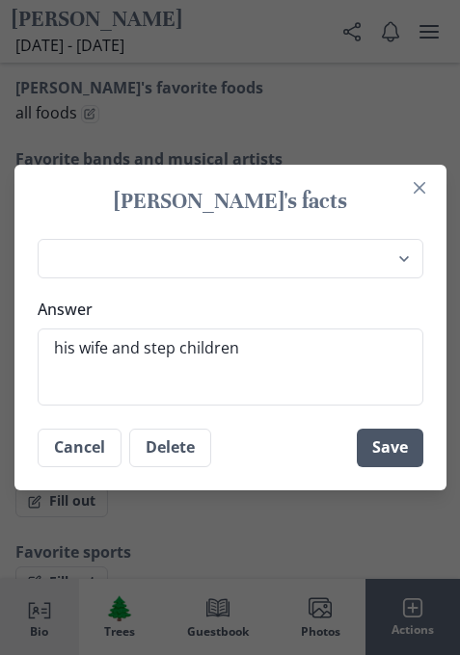
click at [388, 446] on button "Save" at bounding box center [390, 448] width 66 height 39
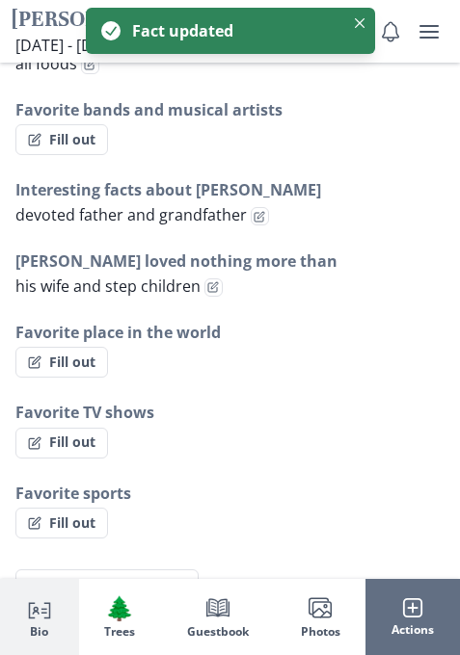
scroll to position [2134, 0]
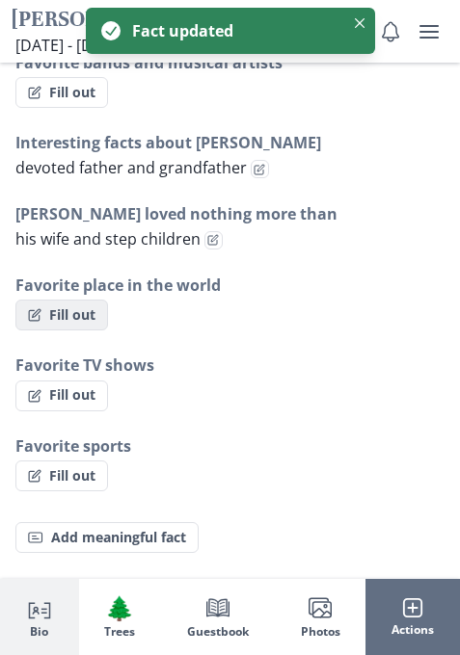
click at [64, 300] on button "Fill out" at bounding box center [61, 315] width 93 height 31
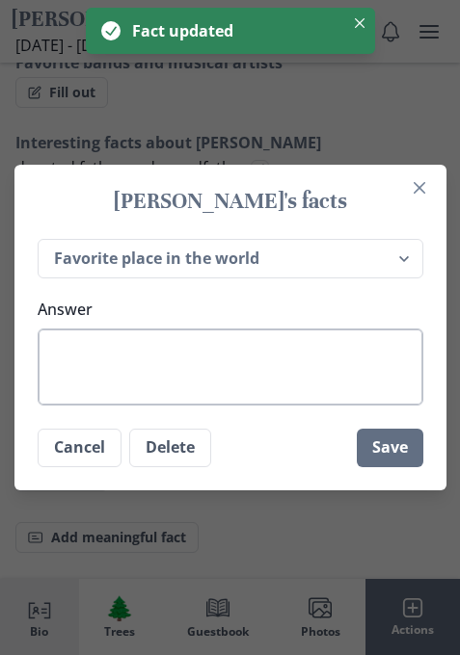
click at [252, 367] on textarea "Answer" at bounding box center [230, 367] width 385 height 77
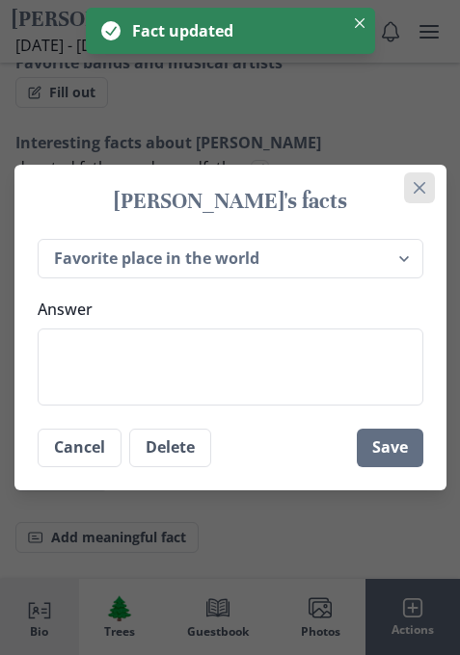
click at [419, 190] on button "Close" at bounding box center [419, 188] width 31 height 31
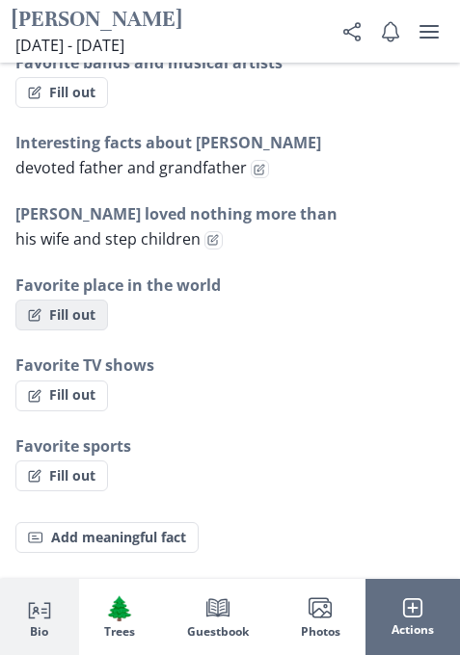
click at [70, 300] on button "Fill out" at bounding box center [61, 315] width 93 height 31
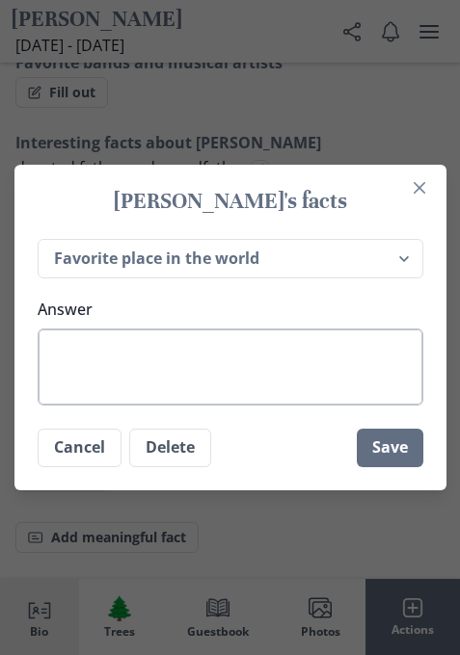
click at [193, 355] on textarea "Answer" at bounding box center [230, 367] width 385 height 77
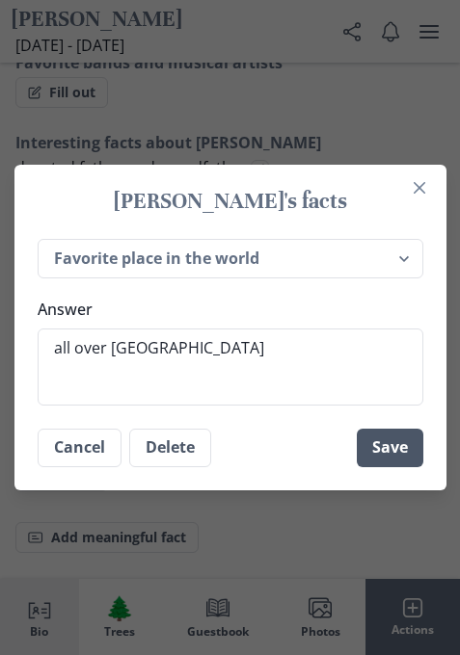
click at [387, 454] on button "Save" at bounding box center [390, 448] width 66 height 39
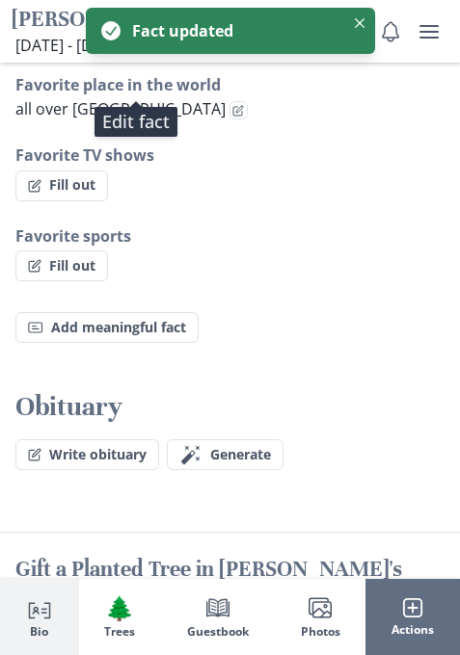
scroll to position [2423, 0]
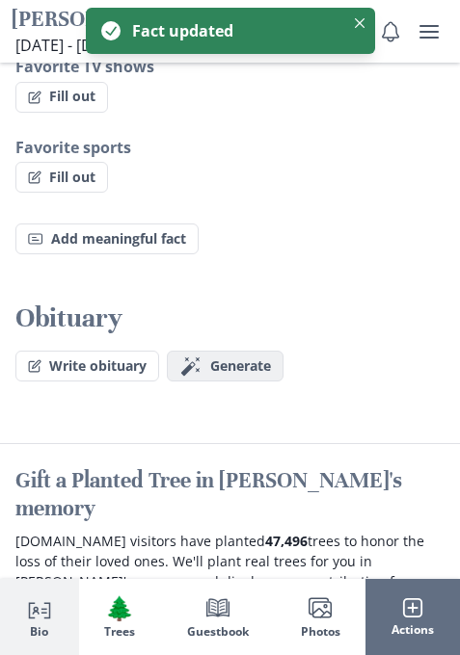
click at [230, 358] on span "Generate" at bounding box center [240, 366] width 61 height 16
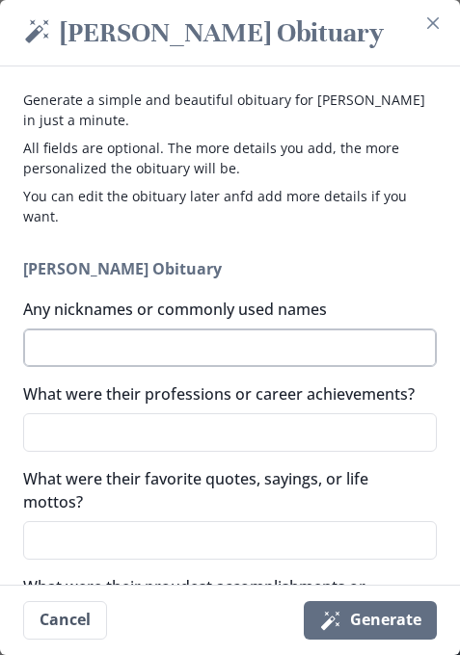
click at [180, 329] on textarea "Any nicknames or commonly used names" at bounding box center [229, 348] width 413 height 39
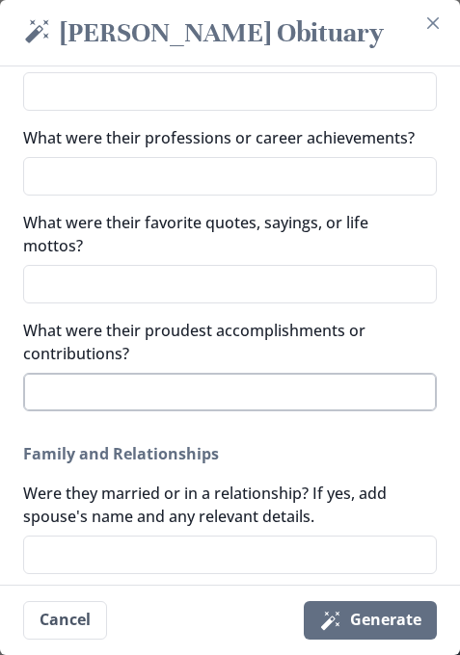
scroll to position [289, 0]
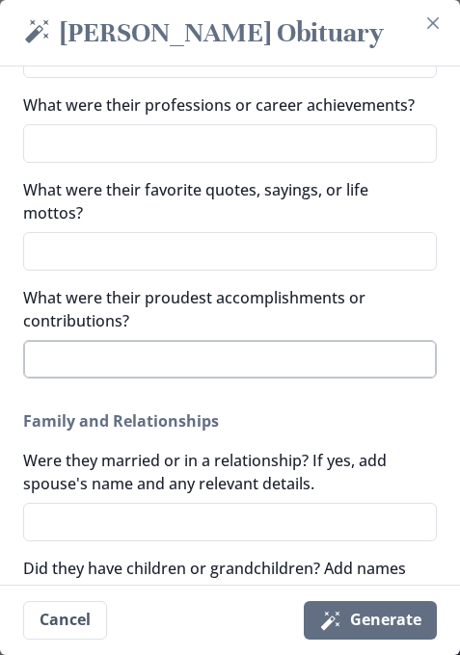
click at [148, 340] on textarea "What were their proudest accomplishments or contributions?" at bounding box center [229, 359] width 413 height 39
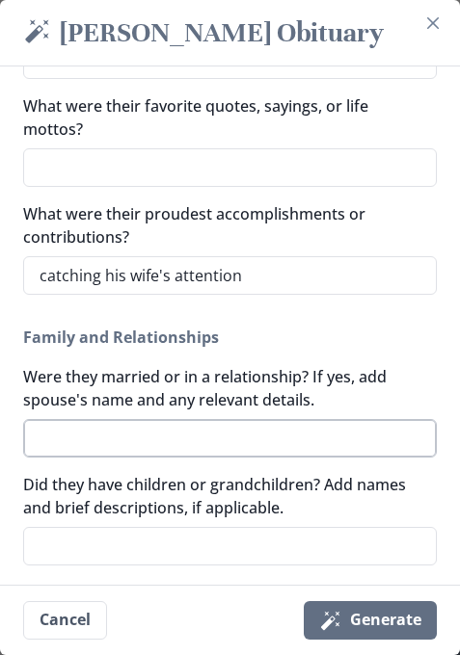
scroll to position [482, 0]
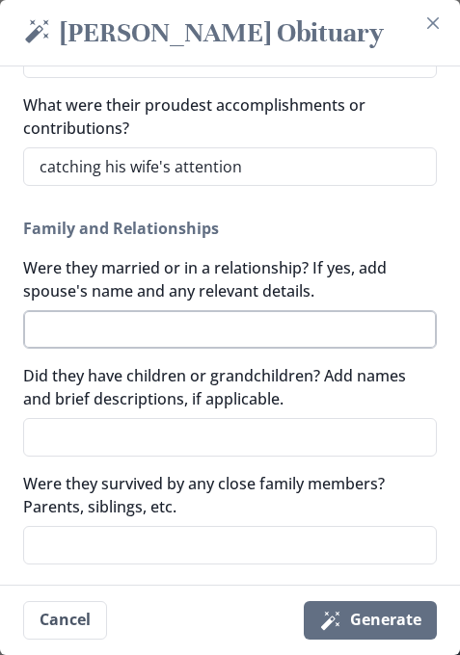
click at [199, 310] on textarea "Were they married or in a relationship? If yes, add spouse's name and any relev…" at bounding box center [229, 329] width 413 height 39
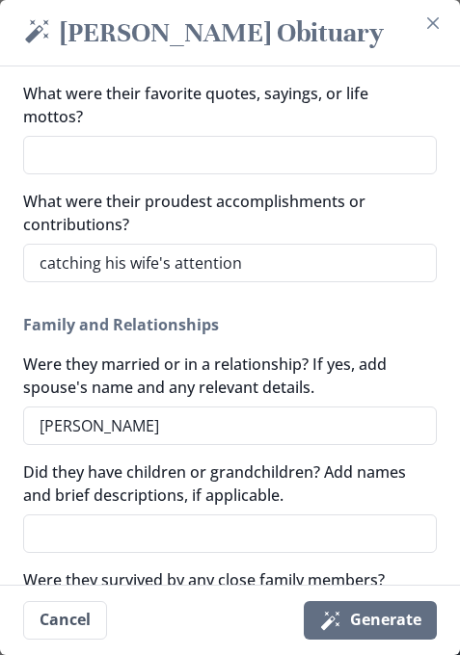
scroll to position [578, 0]
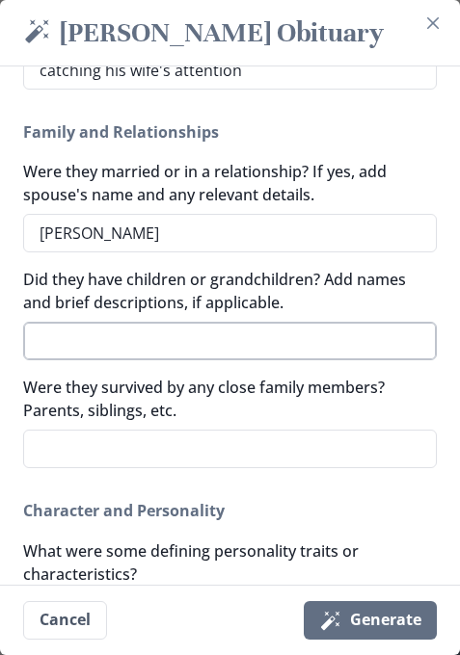
click at [177, 322] on textarea "Did they have children or grandchildren? Add names and brief descriptions, if a…" at bounding box center [229, 341] width 413 height 39
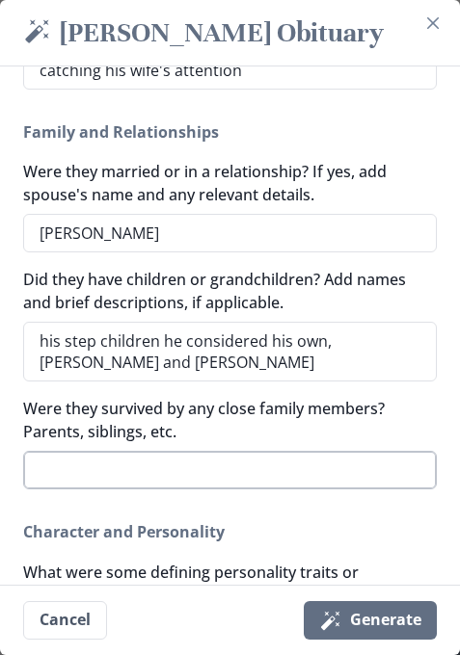
click at [142, 451] on textarea "Were they survived by any close family members? Parents, siblings, etc." at bounding box center [229, 470] width 413 height 39
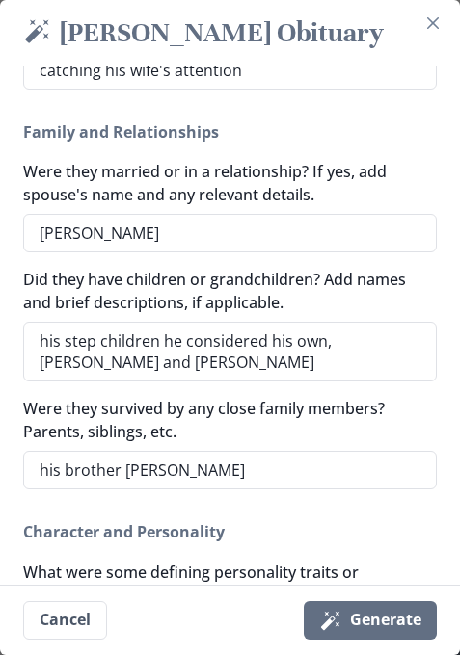
scroll to position [867, 0]
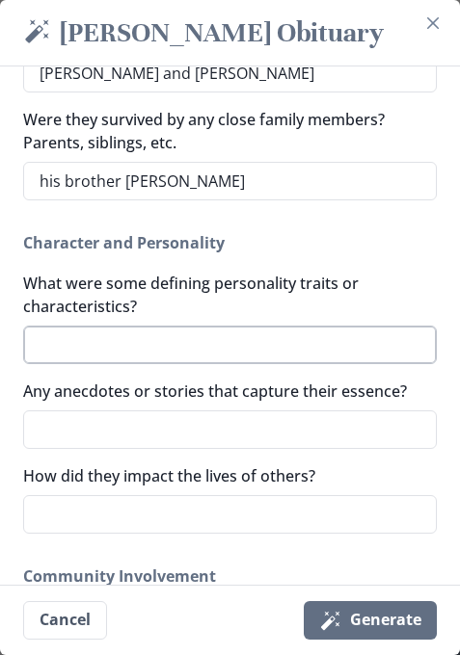
click at [166, 326] on textarea "What were some defining personality traits or characteristics?" at bounding box center [229, 345] width 413 height 39
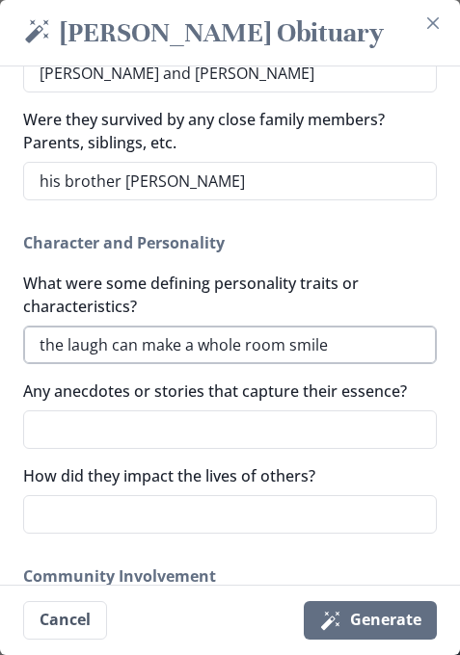
click at [43, 327] on textarea "the laugh can make a whole room smile" at bounding box center [229, 345] width 413 height 39
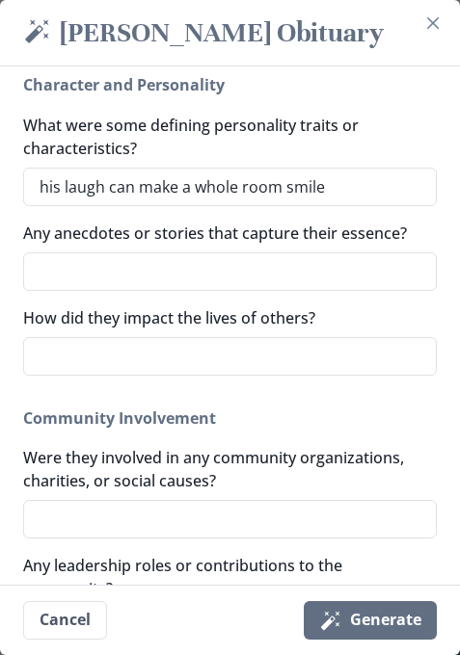
scroll to position [1060, 0]
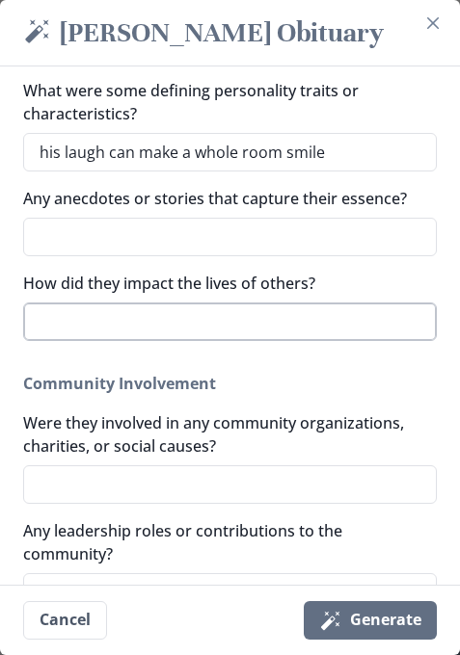
click at [126, 314] on textarea "How did they impact the lives of others?" at bounding box center [229, 322] width 413 height 39
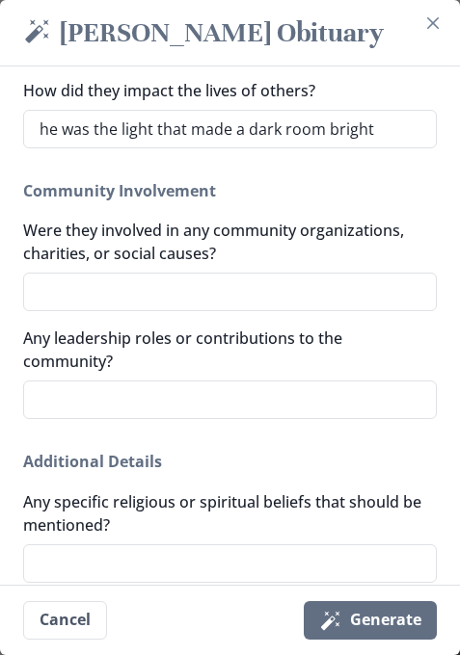
scroll to position [1349, 0]
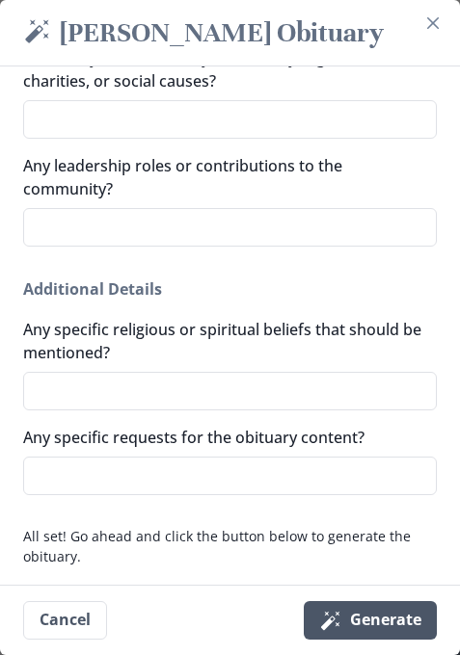
click at [385, 624] on button "Magic wand Generate" at bounding box center [370, 620] width 133 height 39
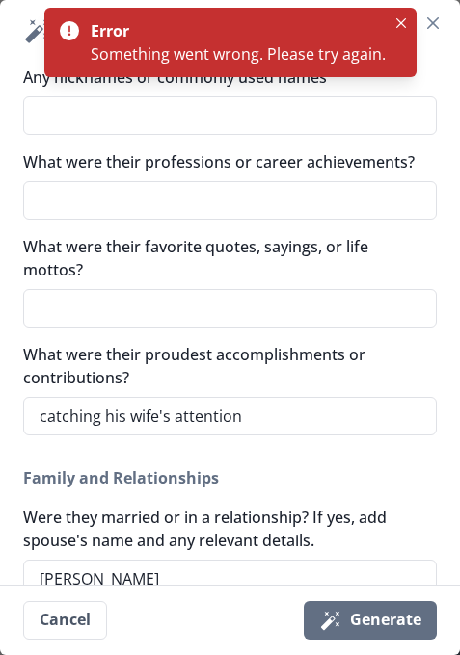
scroll to position [0, 0]
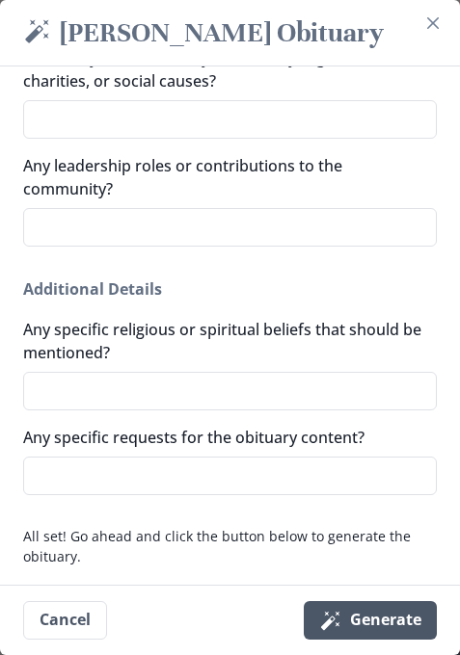
click at [379, 618] on button "Magic wand Generate" at bounding box center [370, 620] width 133 height 39
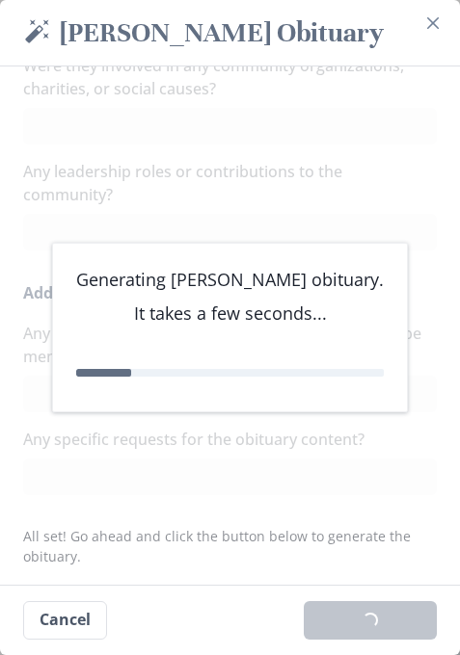
scroll to position [1425, 0]
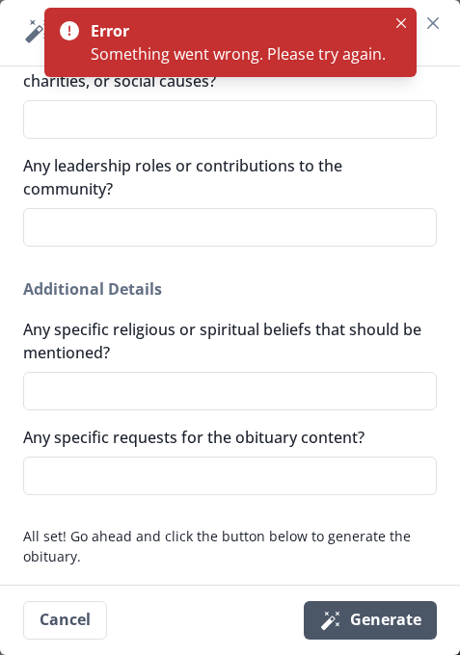
click at [384, 614] on button "Magic wand Generate" at bounding box center [370, 620] width 133 height 39
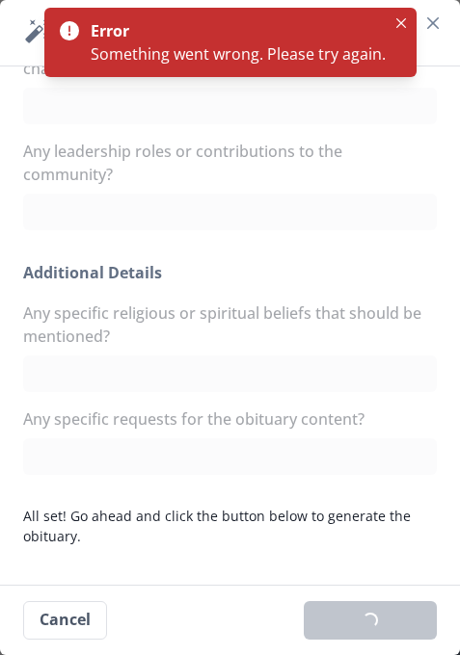
scroll to position [1398, 0]
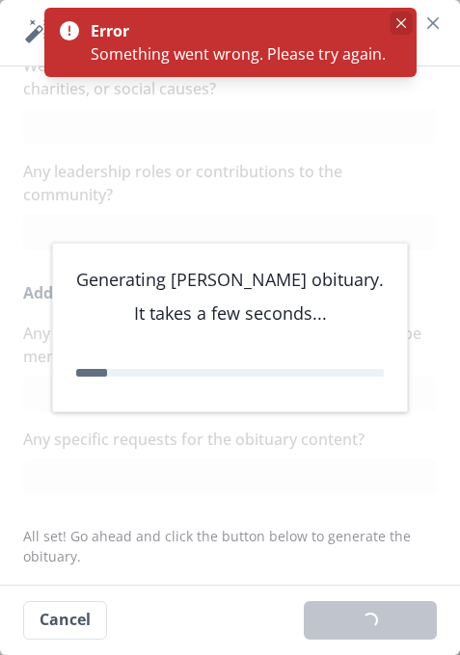
click at [395, 19] on icon "Close" at bounding box center [400, 23] width 10 height 10
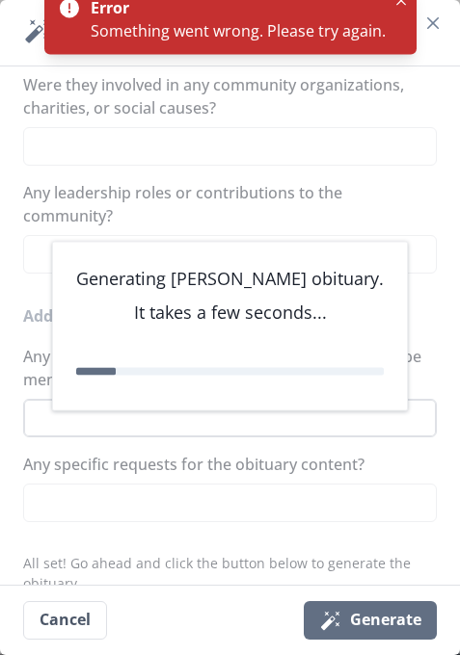
scroll to position [1425, 0]
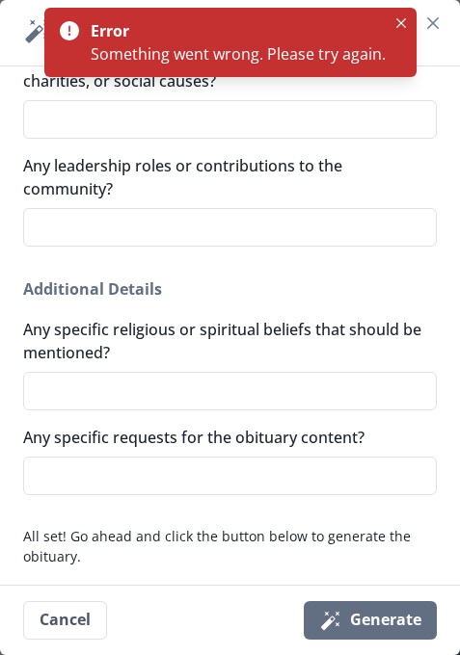
click at [407, 7] on header "Magic wand [PERSON_NAME] Obituary" at bounding box center [230, 33] width 460 height 66
click at [400, 17] on button "Close" at bounding box center [400, 23] width 23 height 23
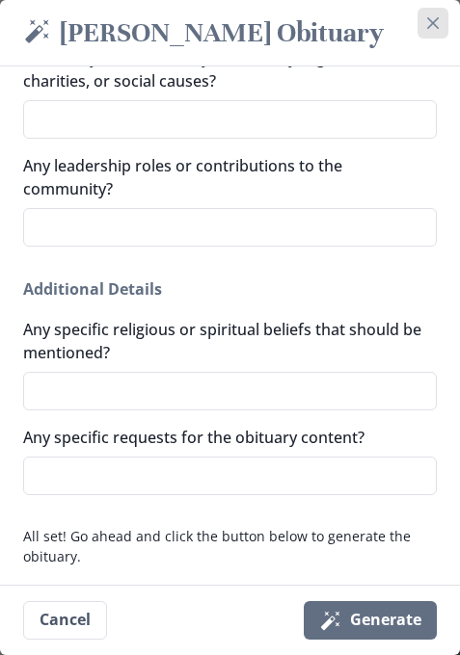
click at [448, 25] on button "Close" at bounding box center [432, 23] width 31 height 31
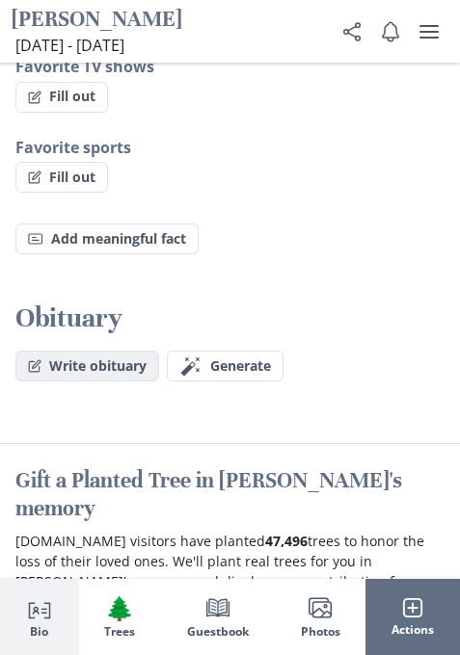
click at [96, 351] on button "Write obituary" at bounding box center [87, 366] width 144 height 31
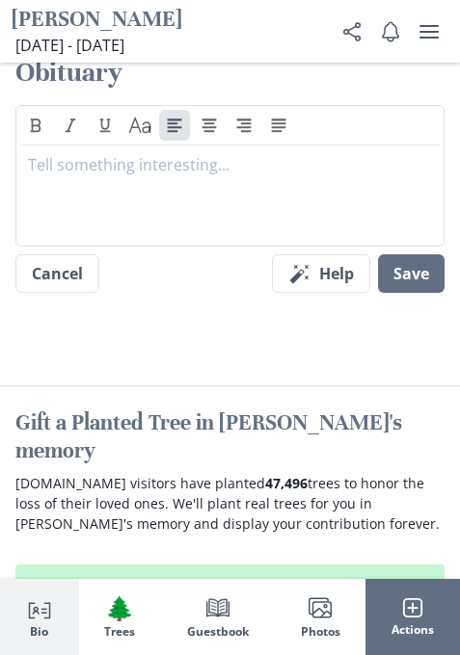
scroll to position [2712, 0]
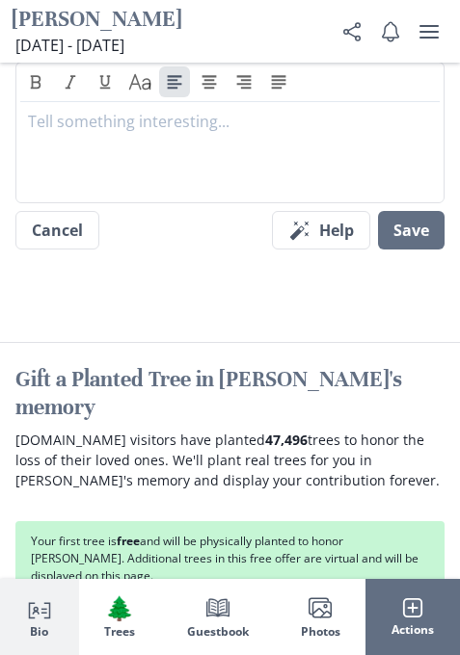
click at [449, 199] on div "Obituary Text Caps Cancel Magic wand Help Save" at bounding box center [230, 146] width 460 height 269
click at [430, 211] on button "Save" at bounding box center [411, 230] width 66 height 39
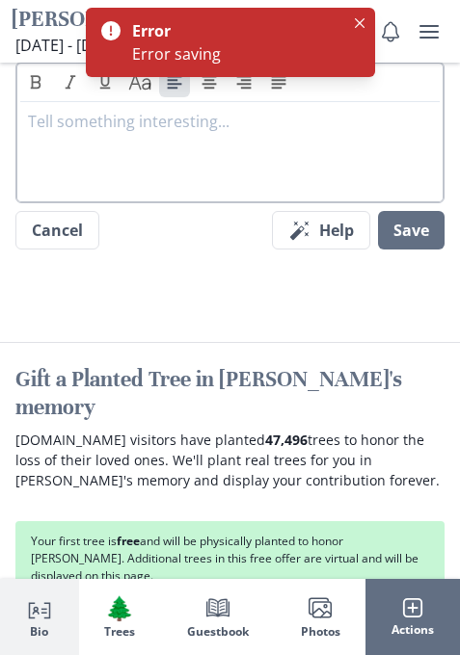
scroll to position [2519, 0]
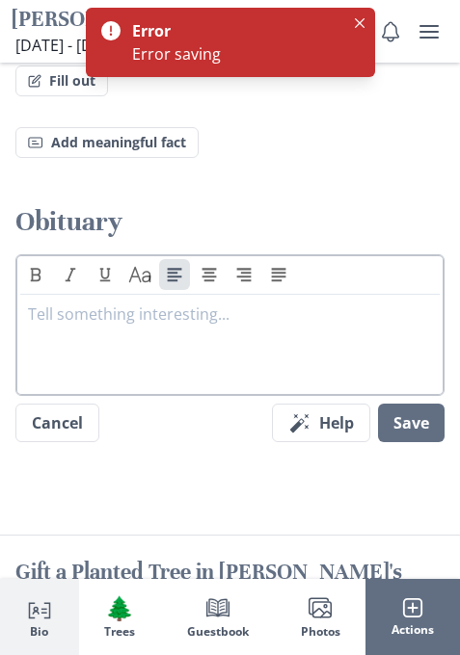
click at [141, 307] on div at bounding box center [230, 341] width 404 height 77
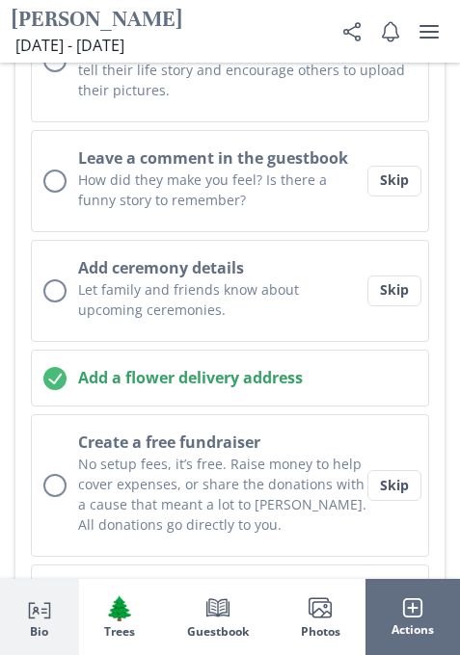
scroll to position [1170, 0]
